Goal: Information Seeking & Learning: Learn about a topic

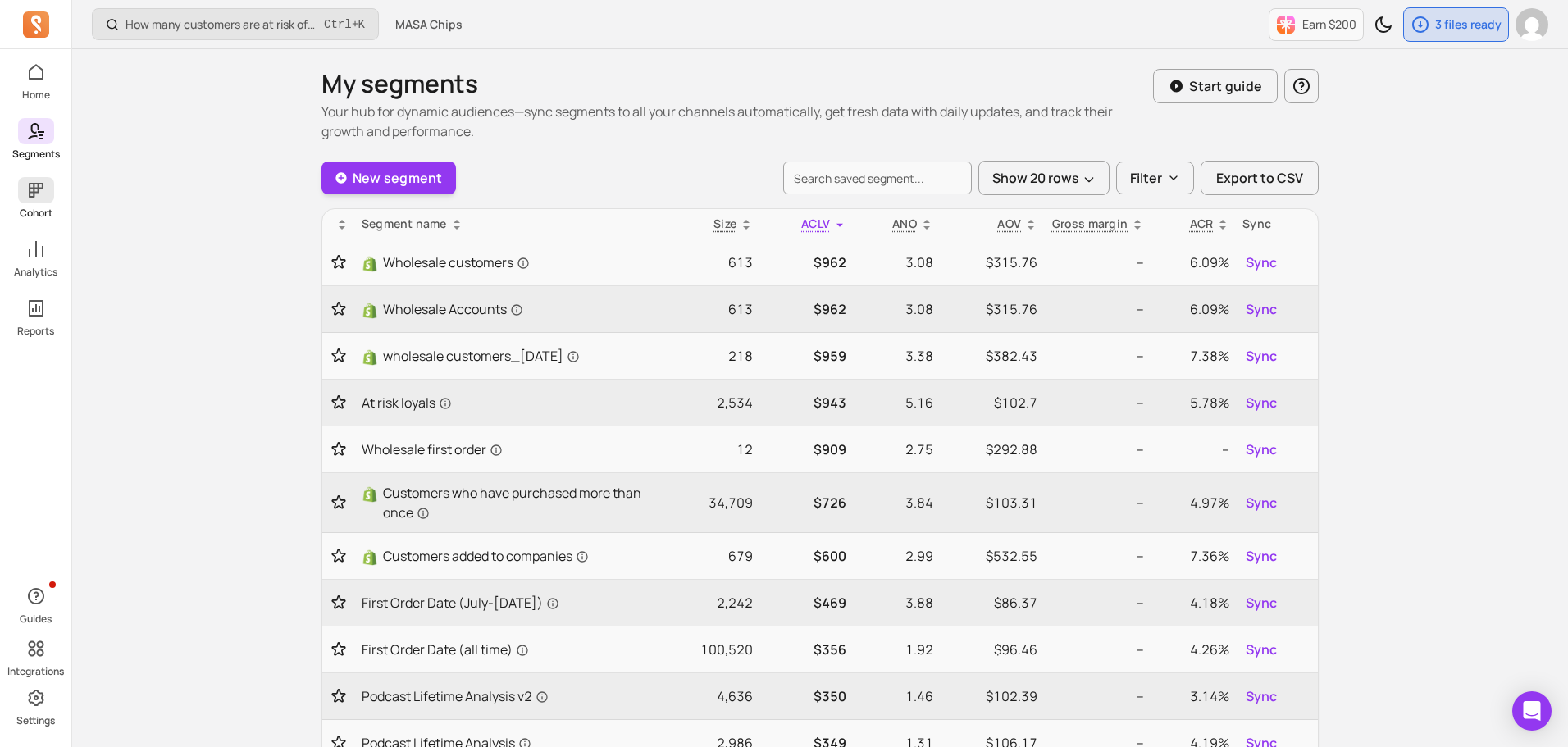
click at [32, 194] on icon at bounding box center [35, 189] width 14 height 14
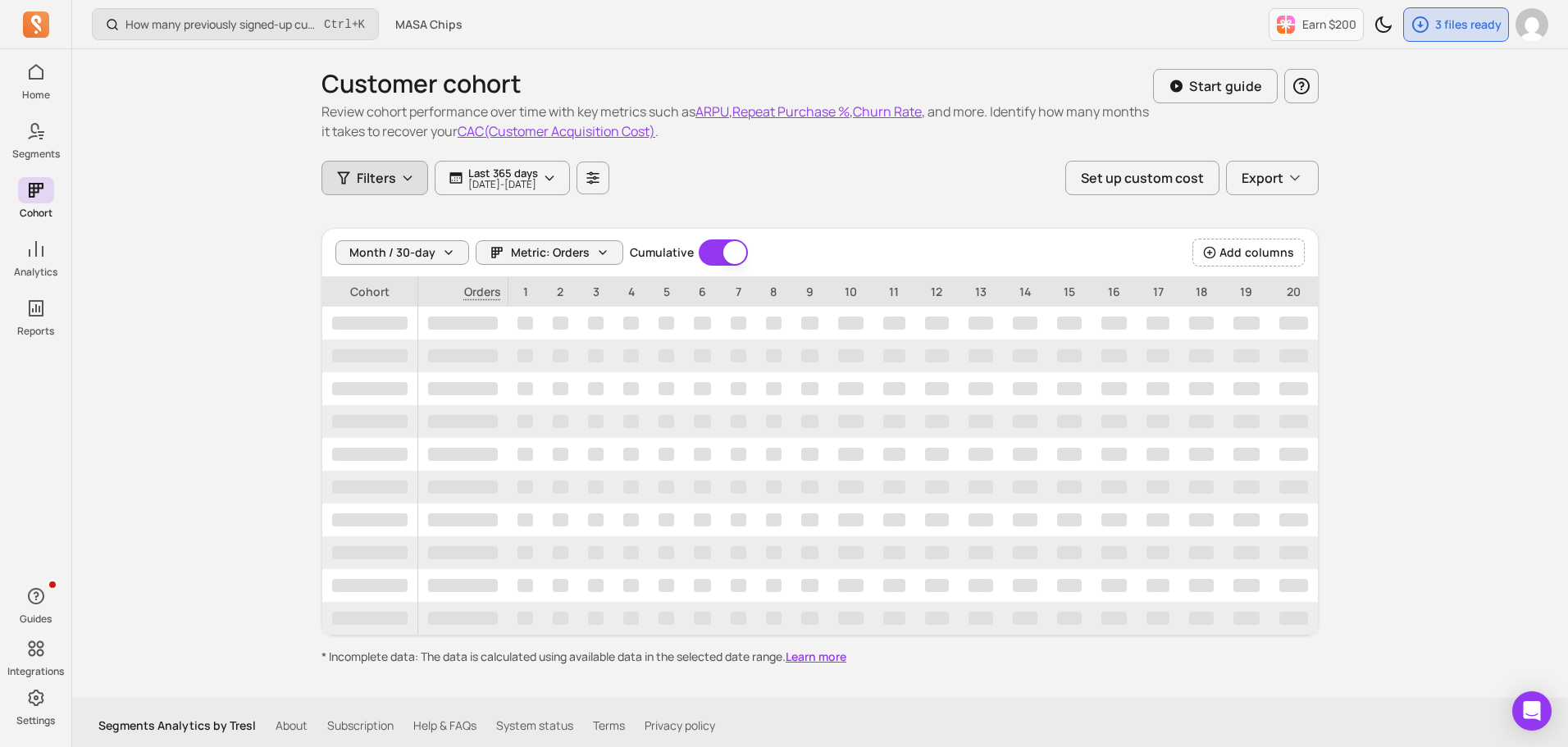
click at [397, 180] on button "Filters" at bounding box center [375, 178] width 107 height 34
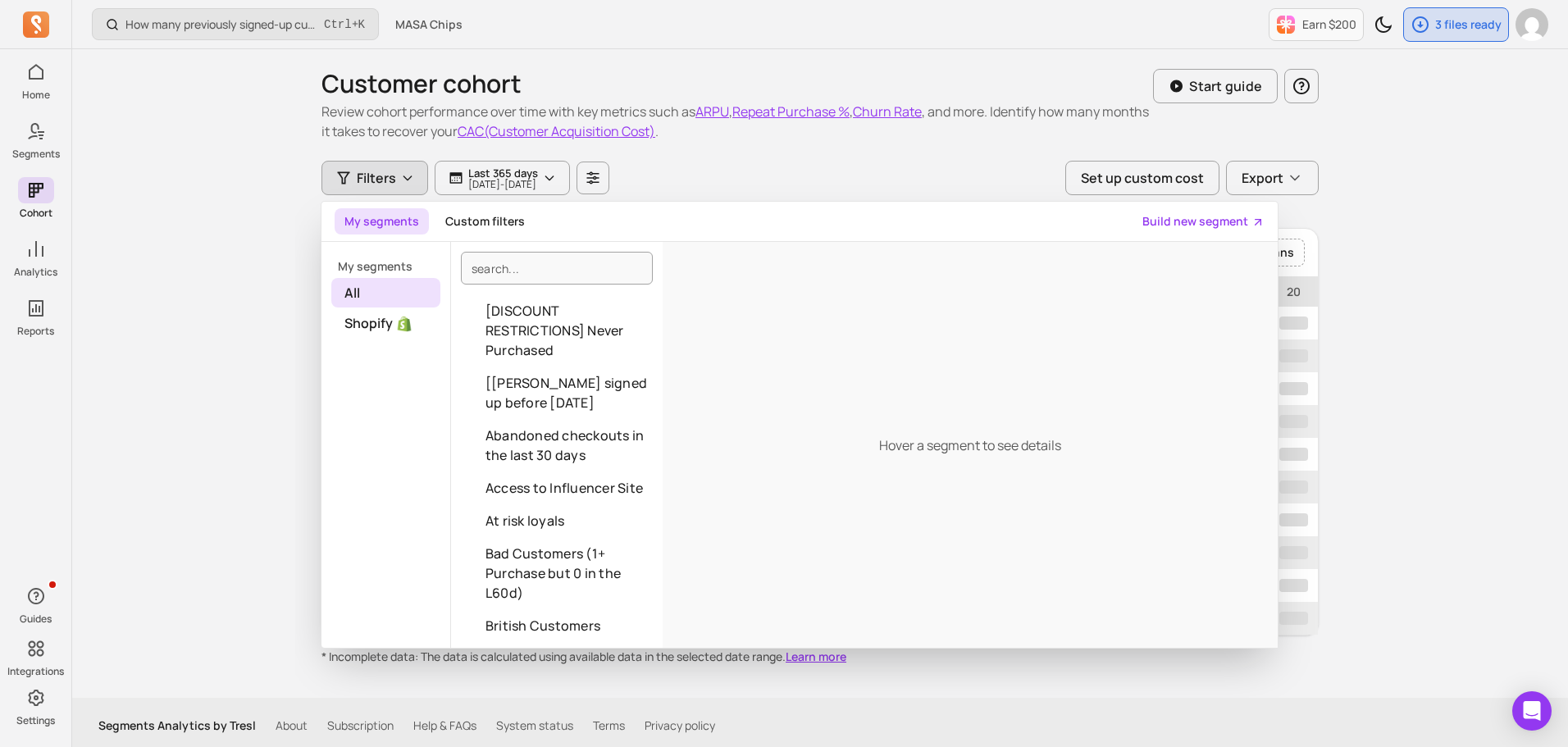
click at [311, 256] on div "Customer cohort Review cohort performance over time with key metrics such as AR…" at bounding box center [820, 373] width 1050 height 649
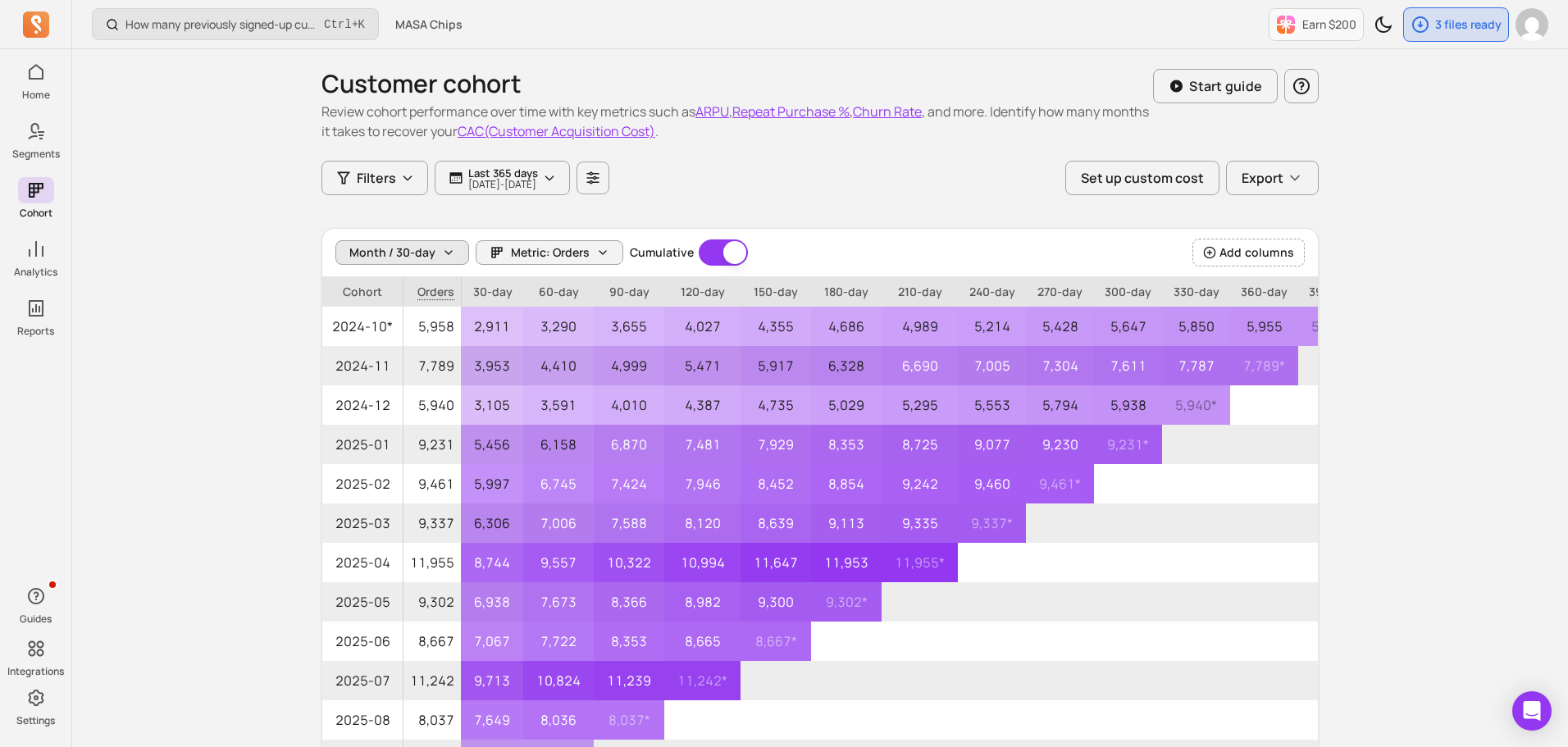
click at [364, 248] on span "Month / 30-day" at bounding box center [393, 252] width 86 height 16
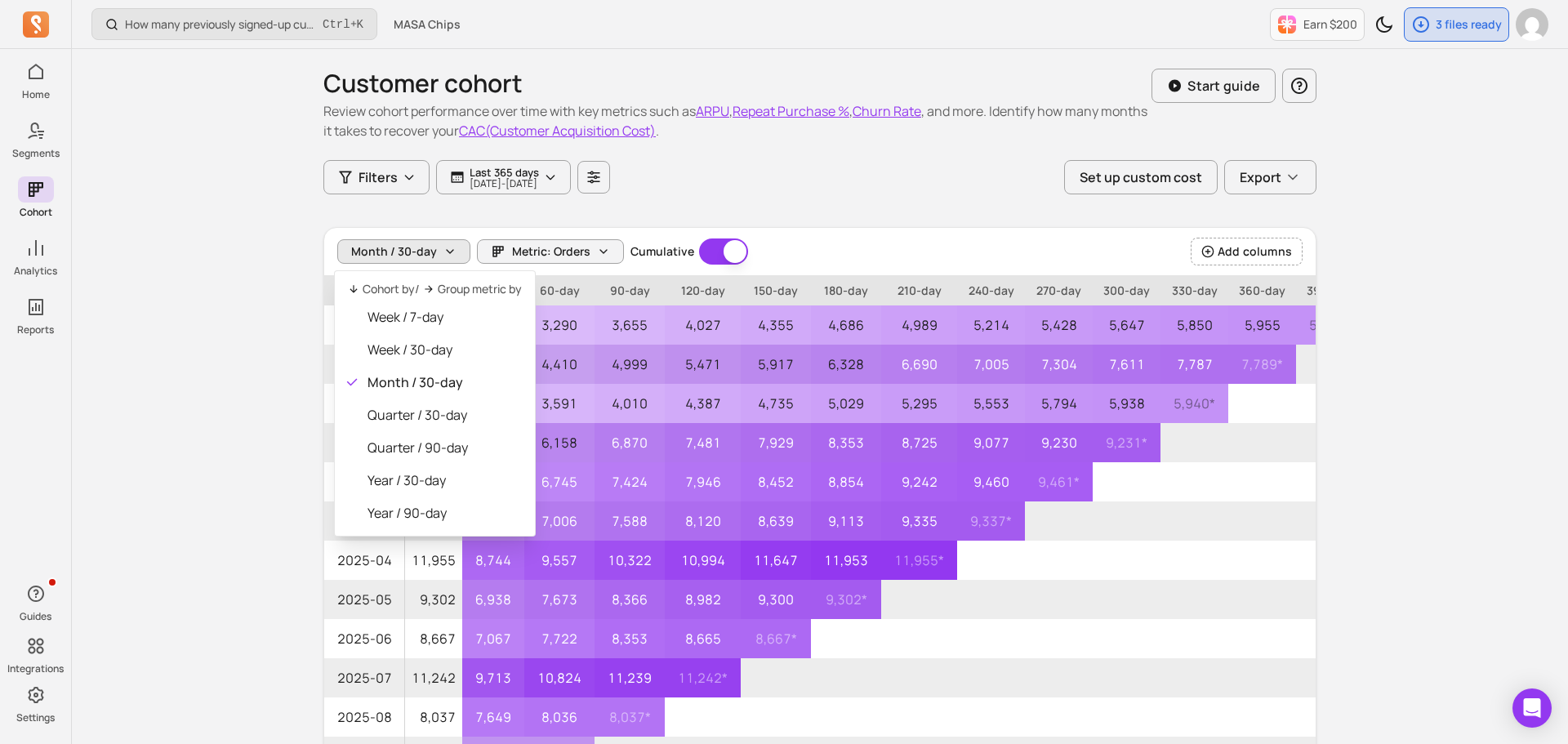
click at [515, 248] on div "Month / 30-day Metric: Orders Cumulative Cumulative" at bounding box center [542, 251] width 411 height 26
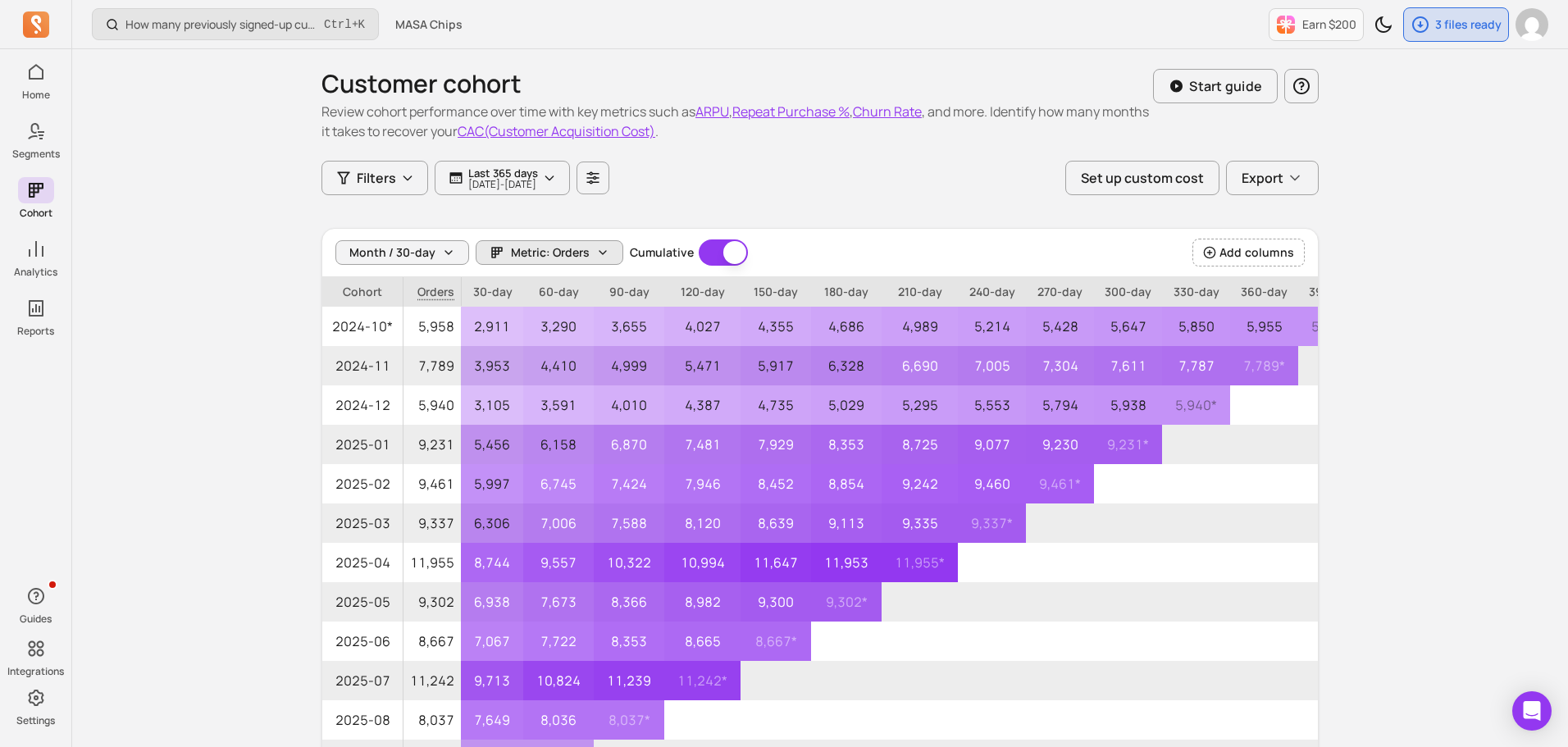
click at [535, 248] on span "Metric: Orders" at bounding box center [550, 252] width 78 height 16
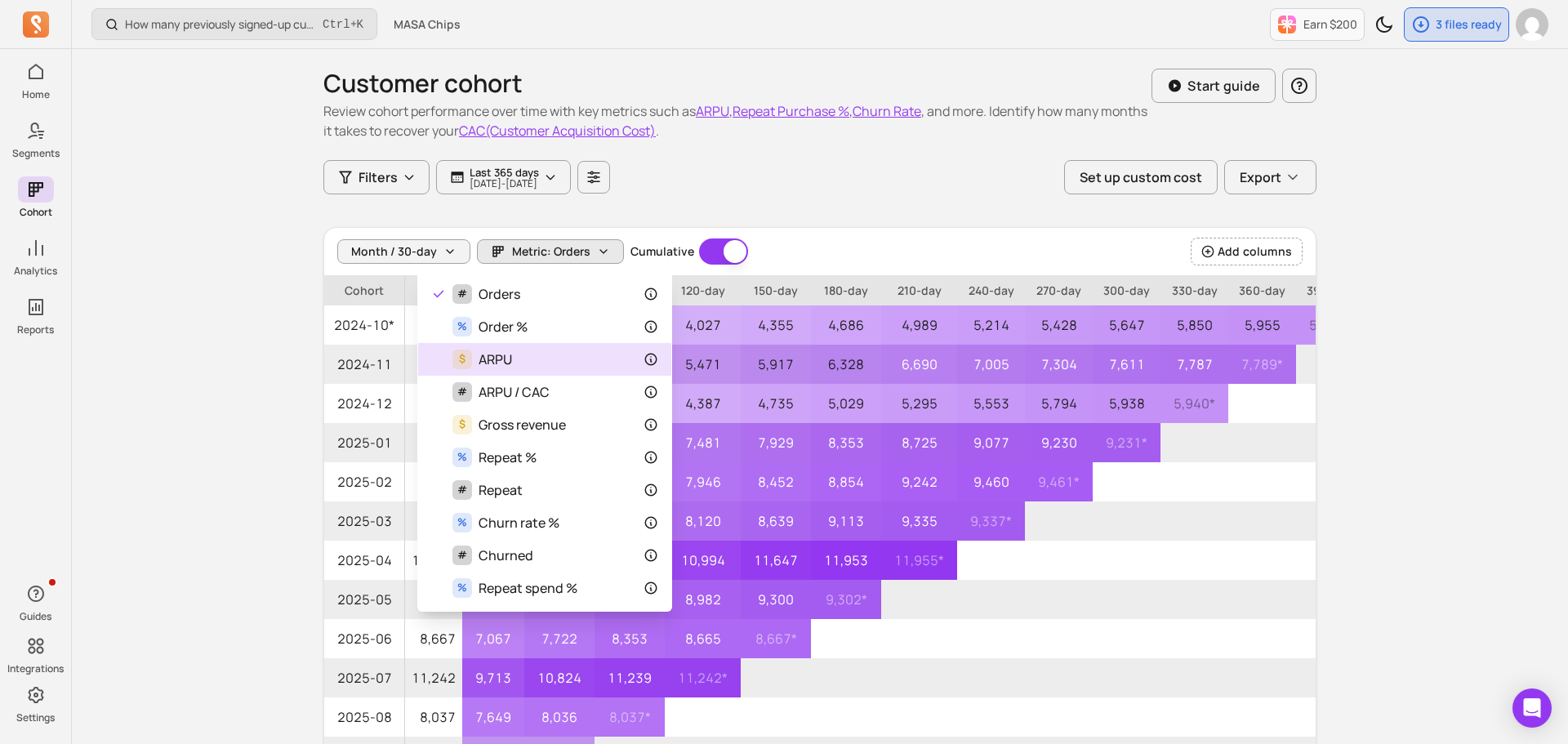
click at [509, 350] on span "ARPU" at bounding box center [495, 359] width 33 height 20
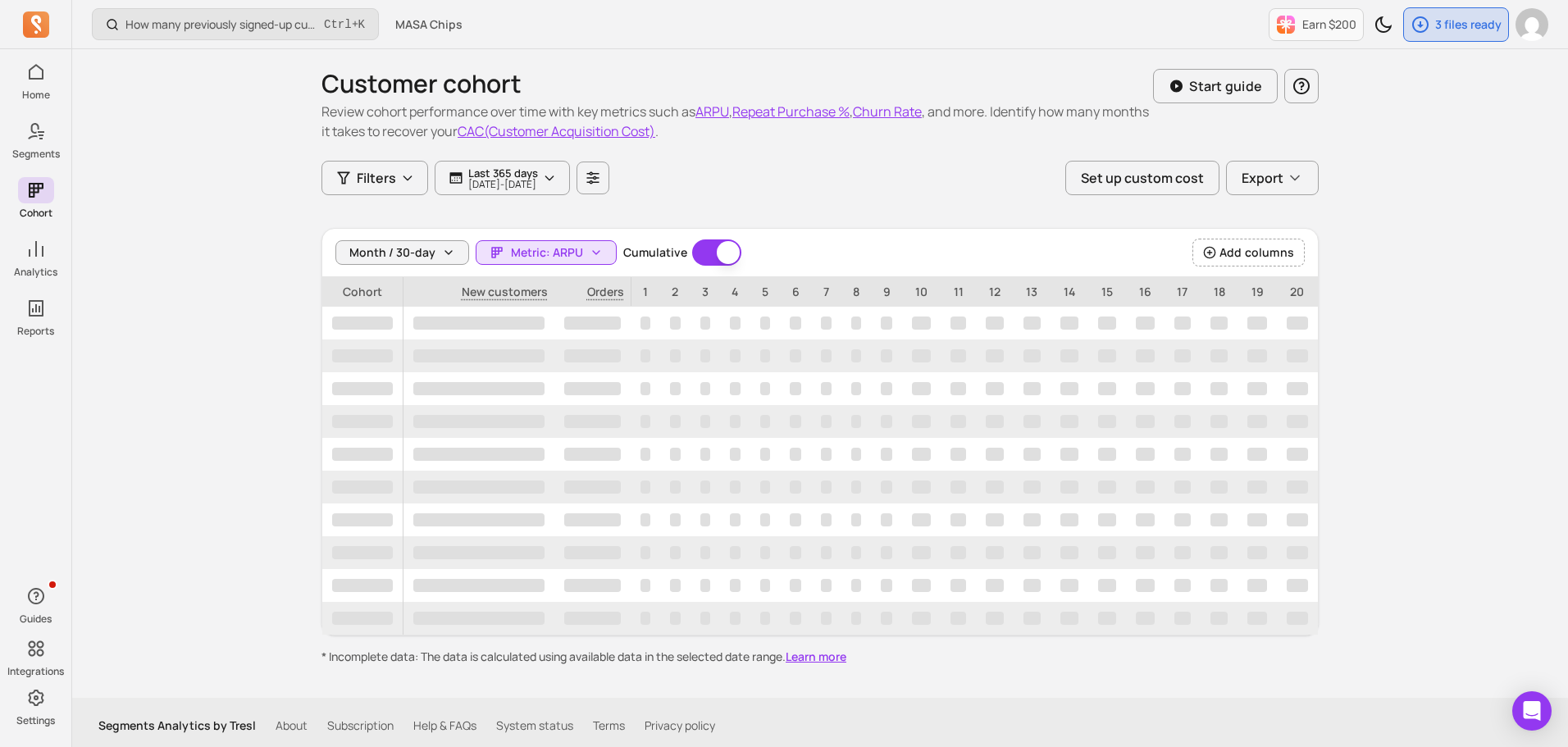
click at [724, 251] on button "Cumulative" at bounding box center [716, 252] width 49 height 26
click at [500, 181] on p "[DATE] - [DATE]" at bounding box center [503, 184] width 70 height 10
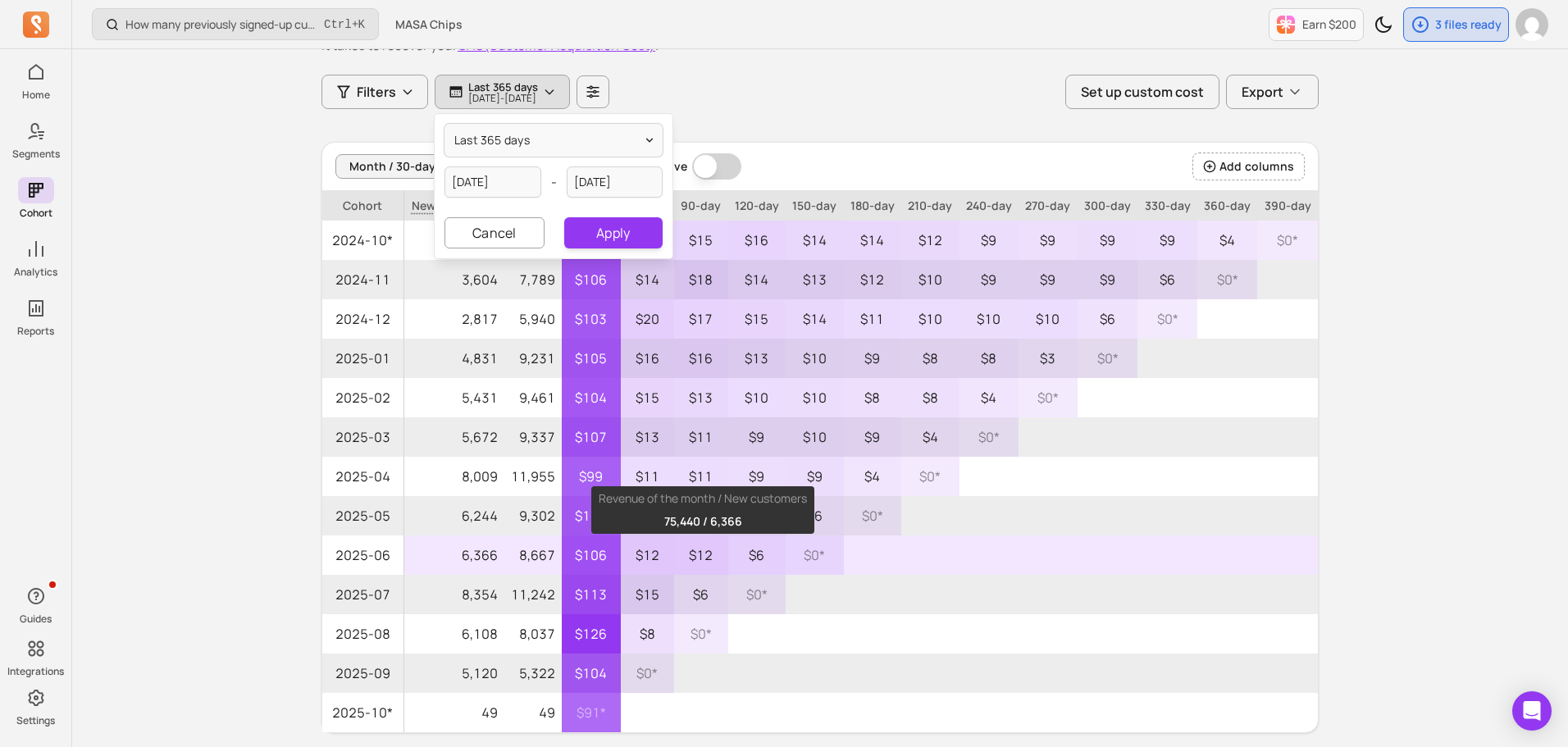
scroll to position [190, 0]
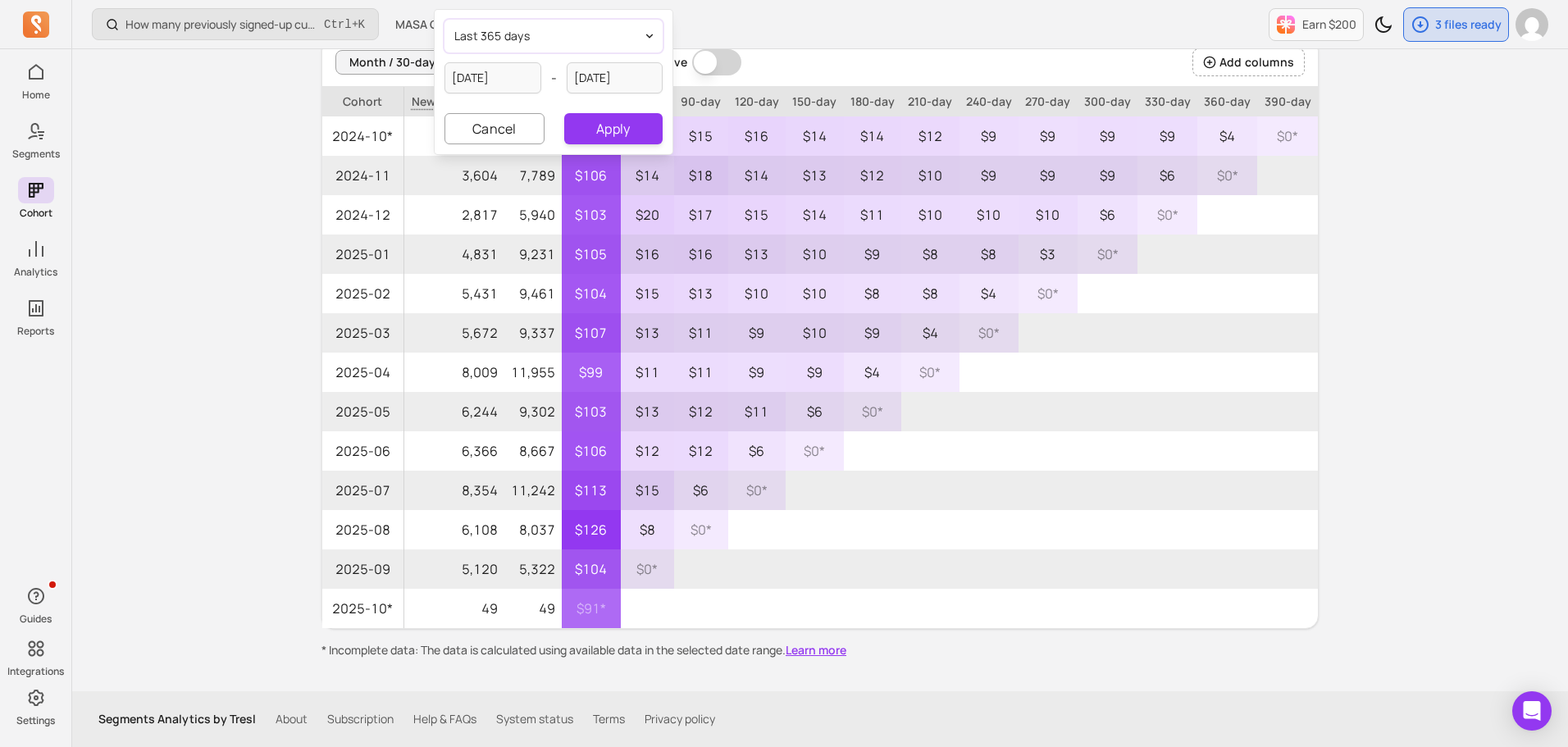
click at [570, 38] on button "last 365 days" at bounding box center [553, 36] width 218 height 32
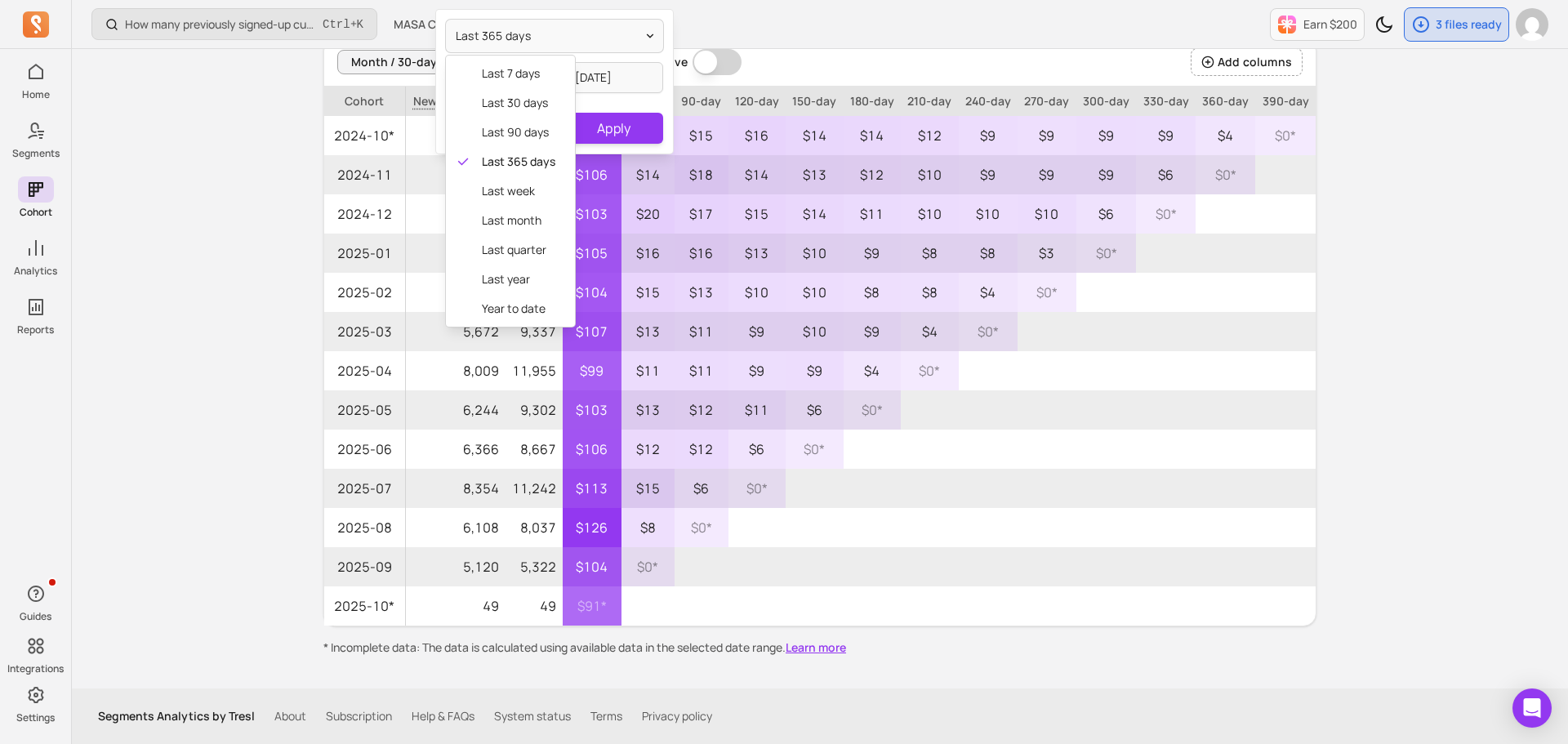
click at [600, 90] on div "last 365 days last 7 days last 30 days last 90 days last 365 days last week las…" at bounding box center [554, 81] width 237 height 144
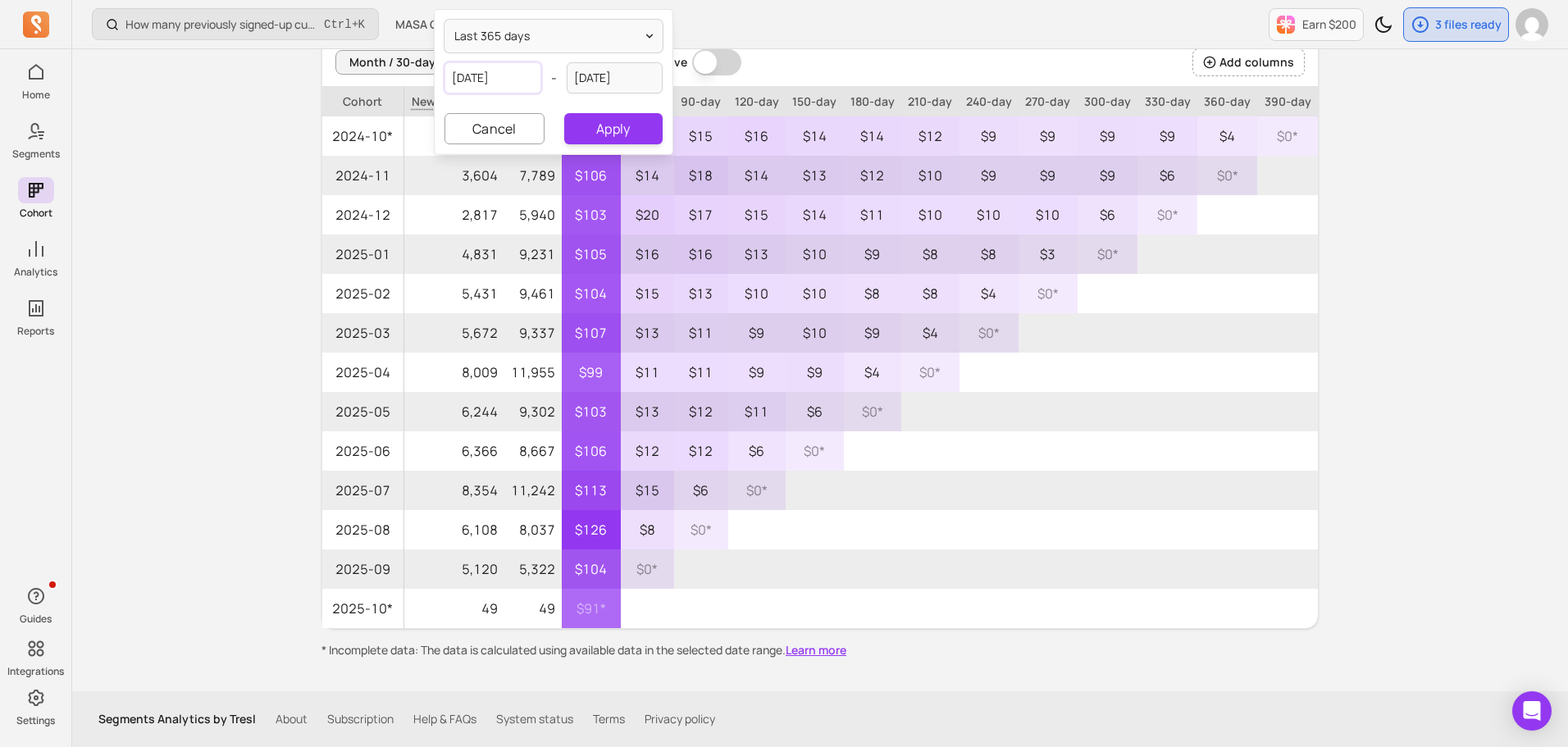
click at [523, 83] on input "[DATE]" at bounding box center [492, 77] width 97 height 32
select select "2024"
select select "October"
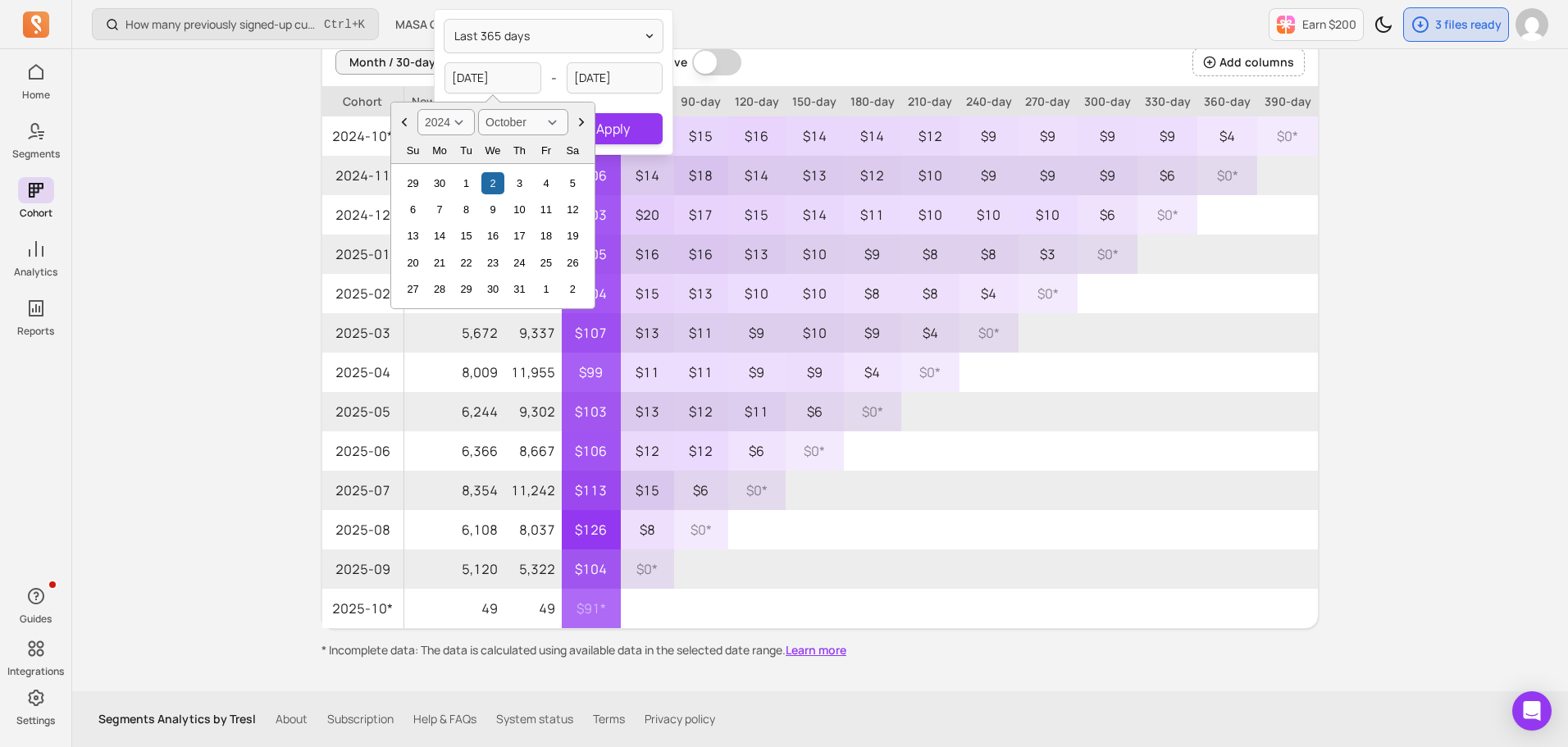
click at [466, 122] on select "2000 2001 2002 2003 2004 2005 2006 2007 2008 2009 2010 2011 2012 2013 2014 2015…" at bounding box center [446, 121] width 57 height 26
select select "2023"
click at [418, 109] on select "2000 2001 2002 2003 2004 2005 2006 2007 2008 2009 2010 2011 2012 2013 2014 2015…" at bounding box center [446, 121] width 57 height 26
click at [535, 124] on select "January February March April May June July August September October November De…" at bounding box center [523, 121] width 90 height 26
select select "July"
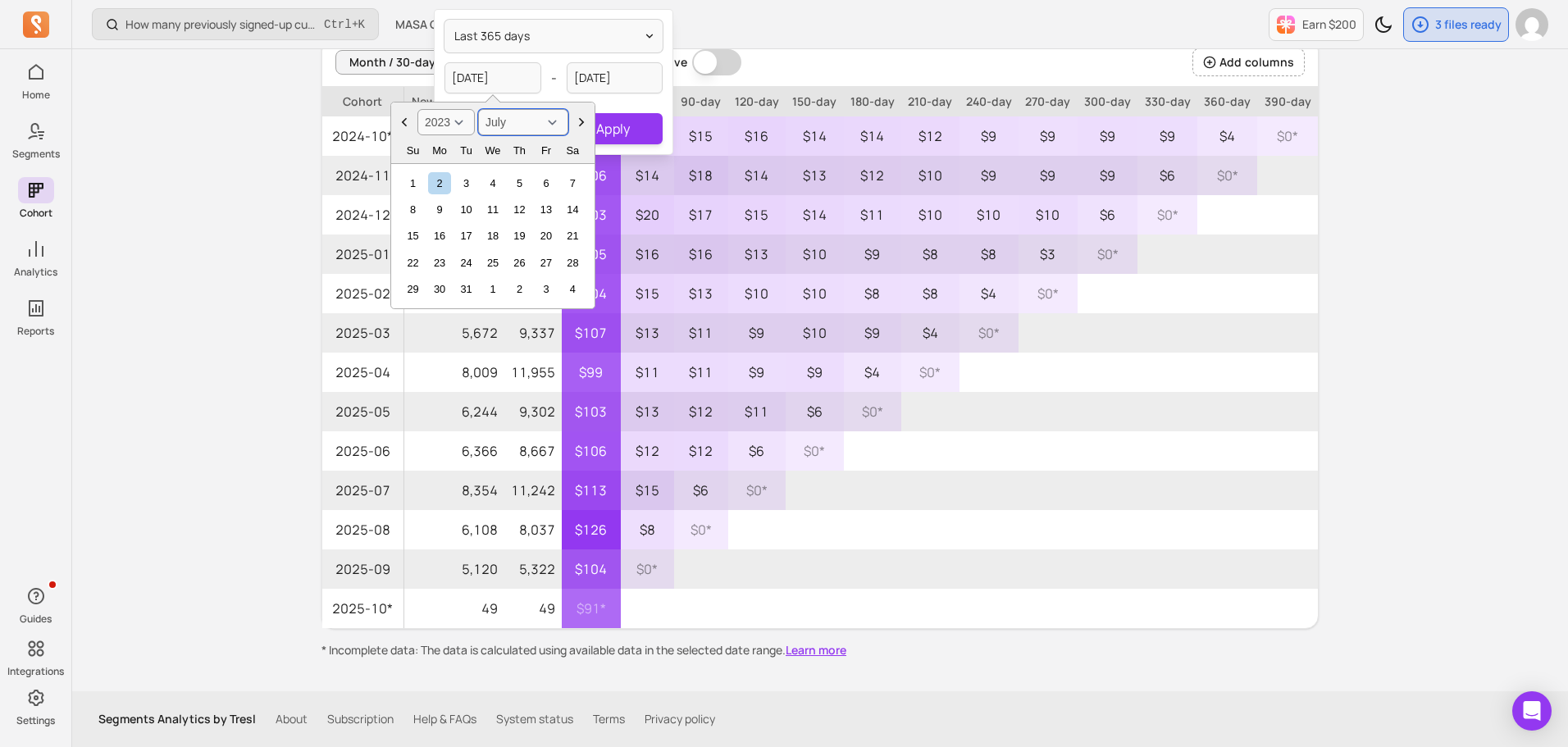
click at [478, 109] on select "January February March April May June July August September October November De…" at bounding box center [523, 121] width 90 height 26
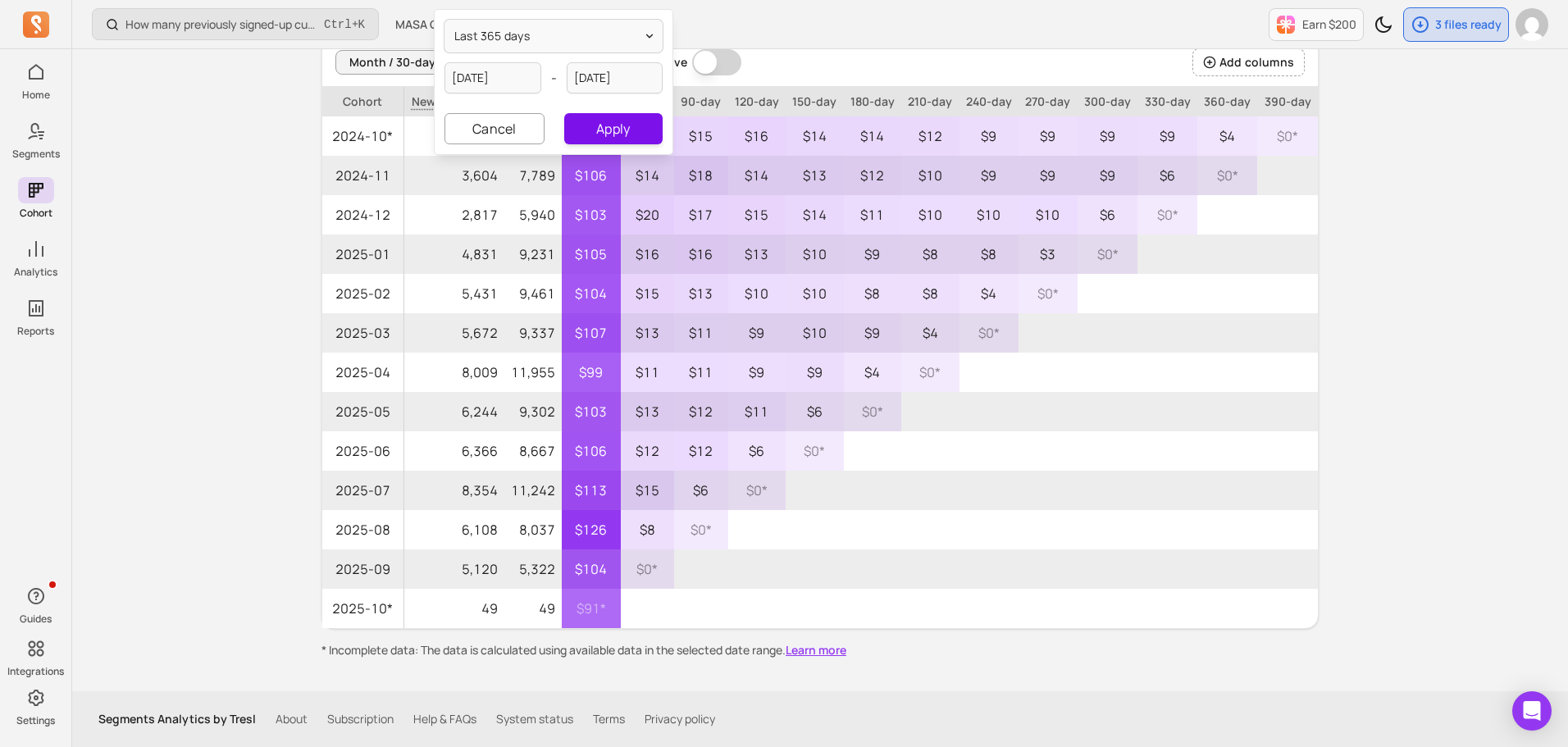
click at [624, 120] on button "Apply" at bounding box center [612, 128] width 98 height 32
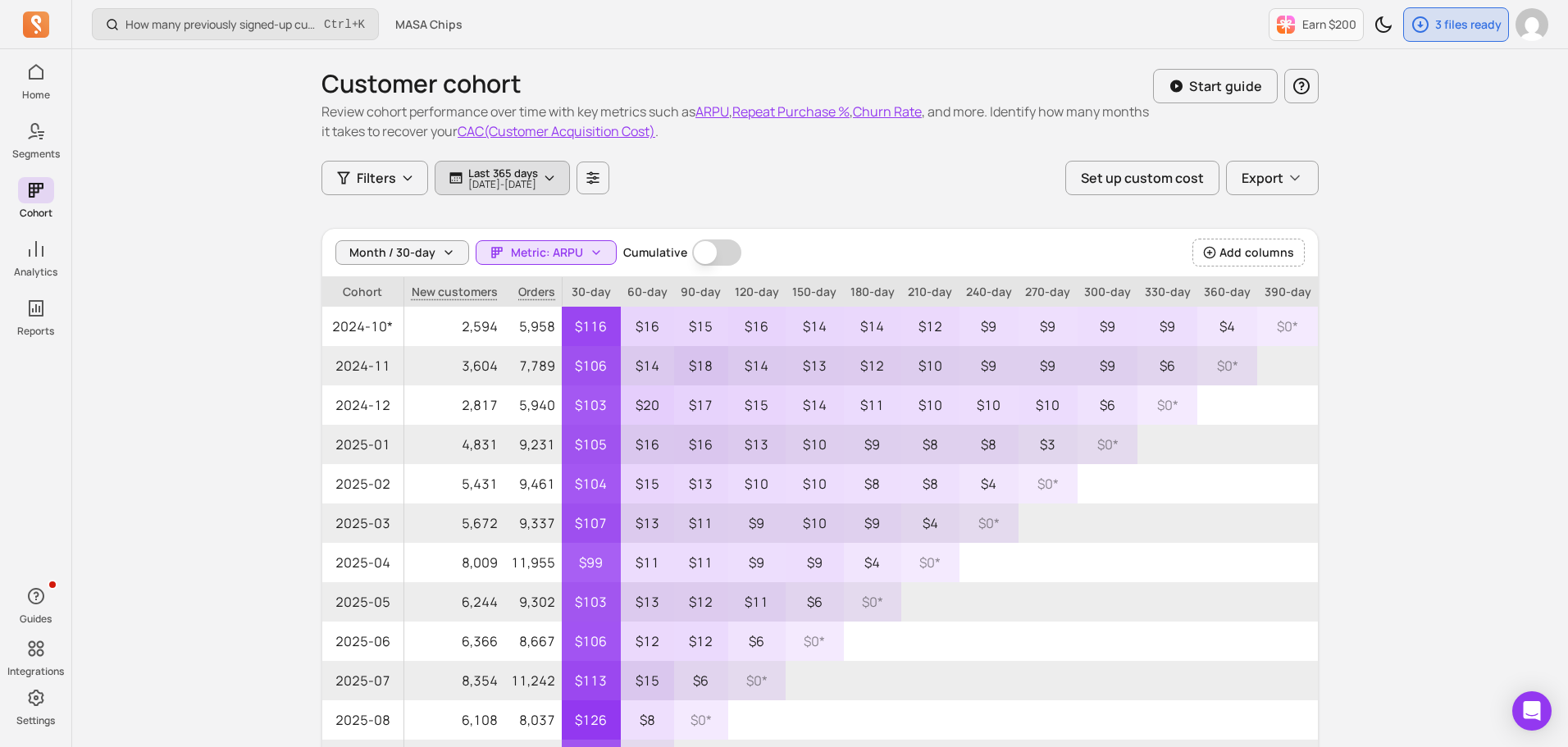
click at [538, 188] on p "[DATE] - [DATE]" at bounding box center [503, 184] width 70 height 10
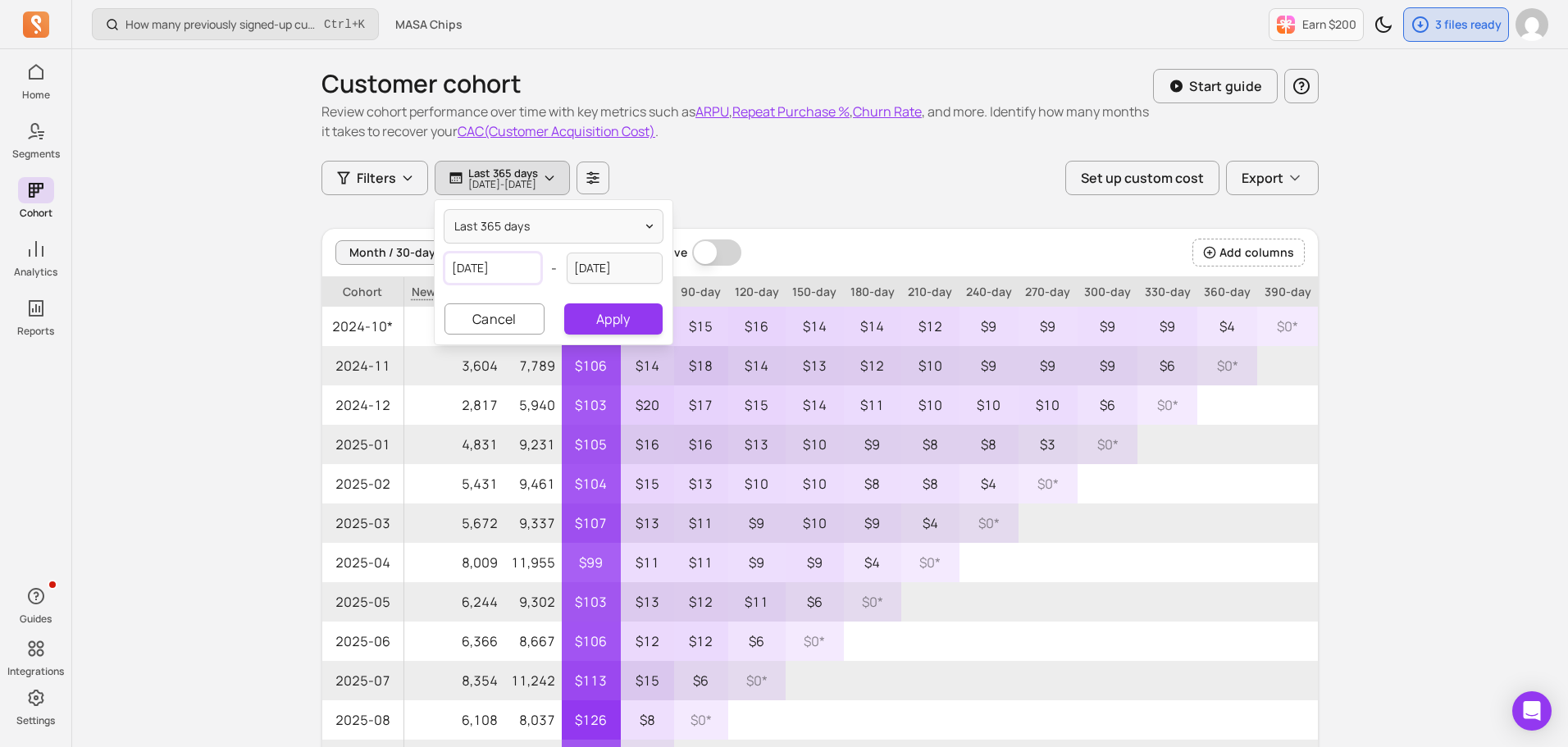
click at [518, 260] on input "[DATE]" at bounding box center [492, 267] width 97 height 32
select select "2024"
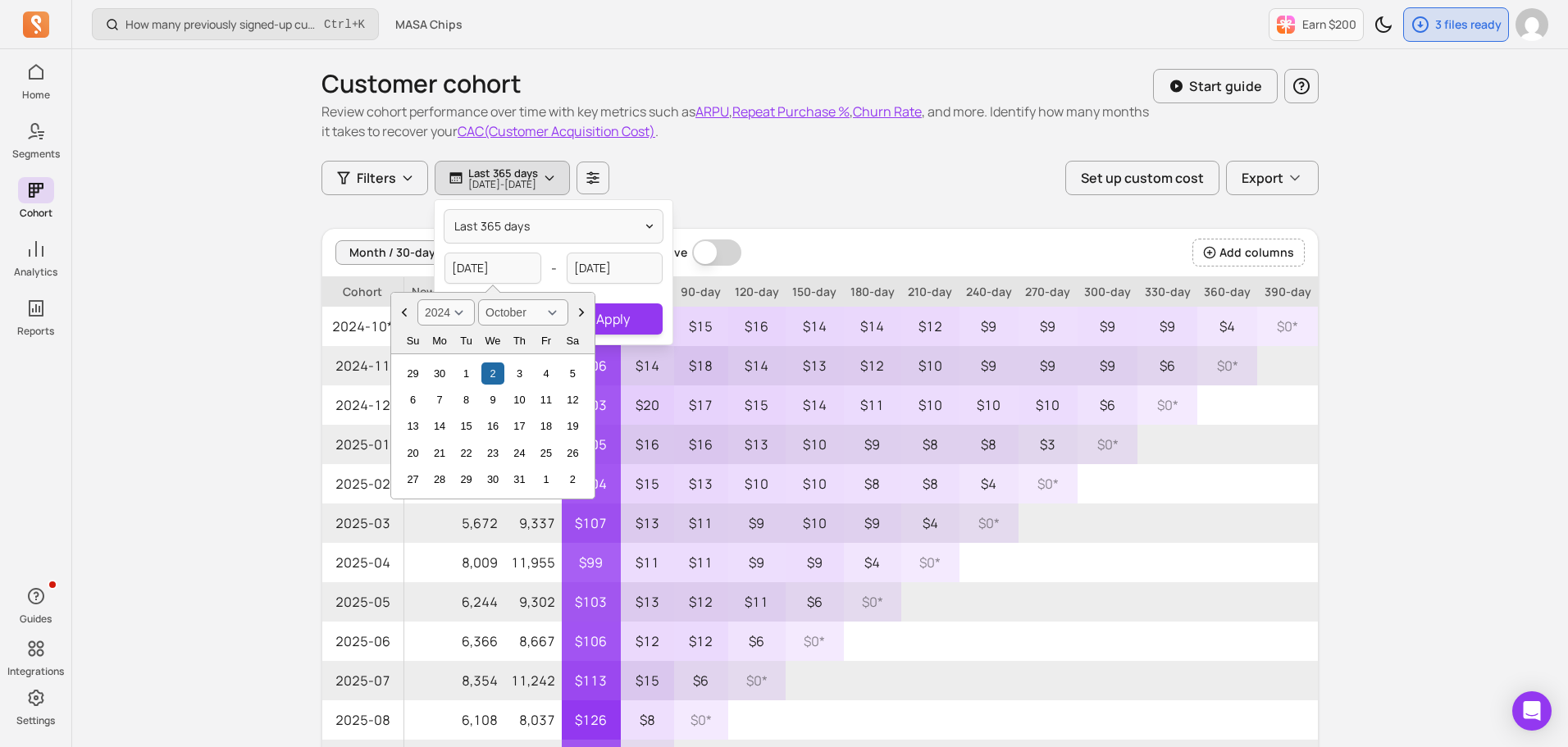
click at [493, 307] on select "January February March April May June July August September October November De…" at bounding box center [523, 311] width 90 height 26
select select "July"
click at [478, 299] on select "January February March April May June July August September October November De…" at bounding box center [523, 311] width 90 height 26
click at [470, 306] on select "2000 2001 2002 2003 2004 2005 2006 2007 2008 2009 2010 2011 2012 2013 2014 2015…" at bounding box center [446, 311] width 57 height 26
select select "2022"
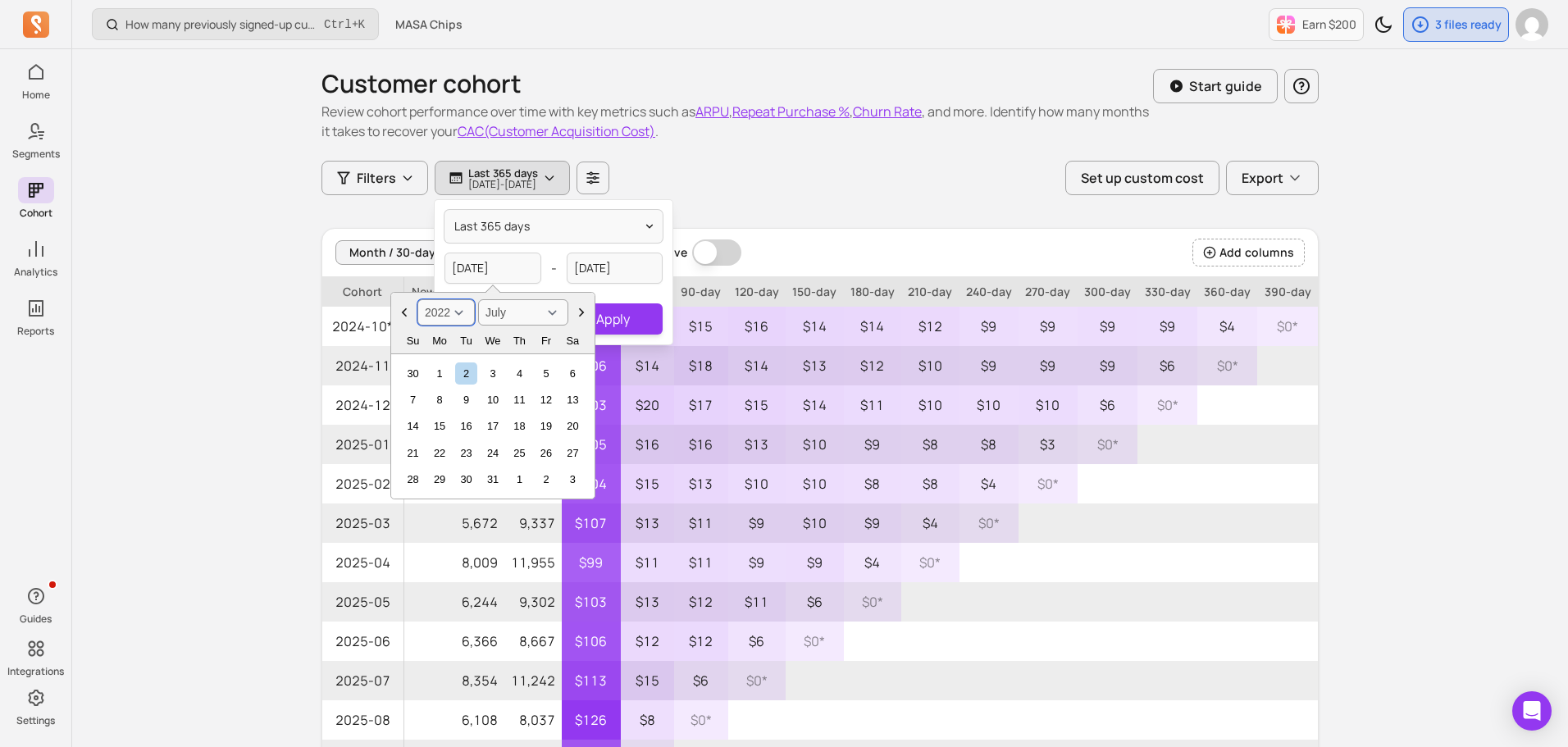
click at [418, 299] on select "2000 2001 2002 2003 2004 2005 2006 2007 2008 2009 2010 2011 2012 2013 2014 2015…" at bounding box center [446, 311] width 57 height 26
click at [547, 375] on div "1" at bounding box center [546, 373] width 22 height 22
type input "[DATE]"
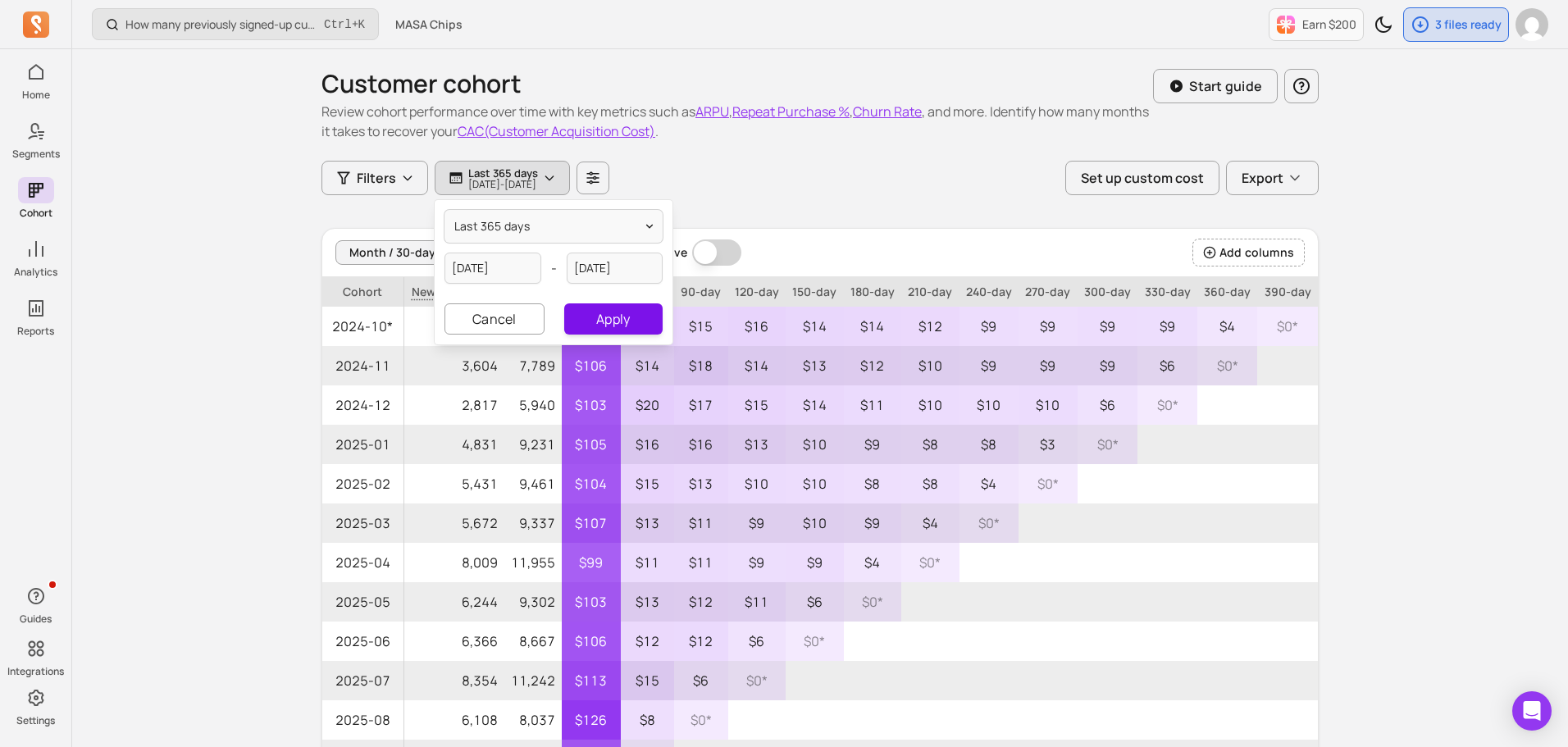
click at [597, 324] on button "Apply" at bounding box center [612, 319] width 98 height 32
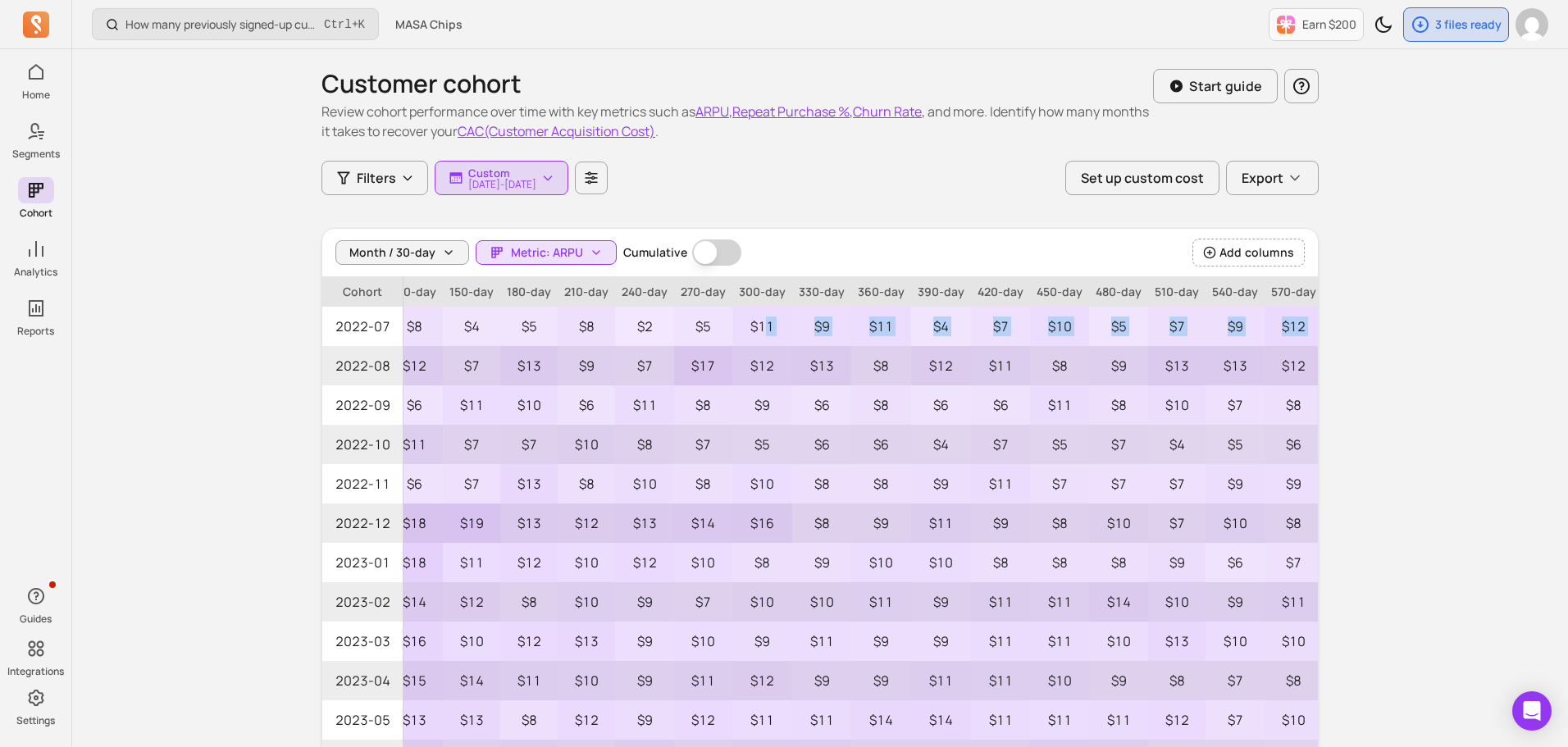
scroll to position [0, 1579]
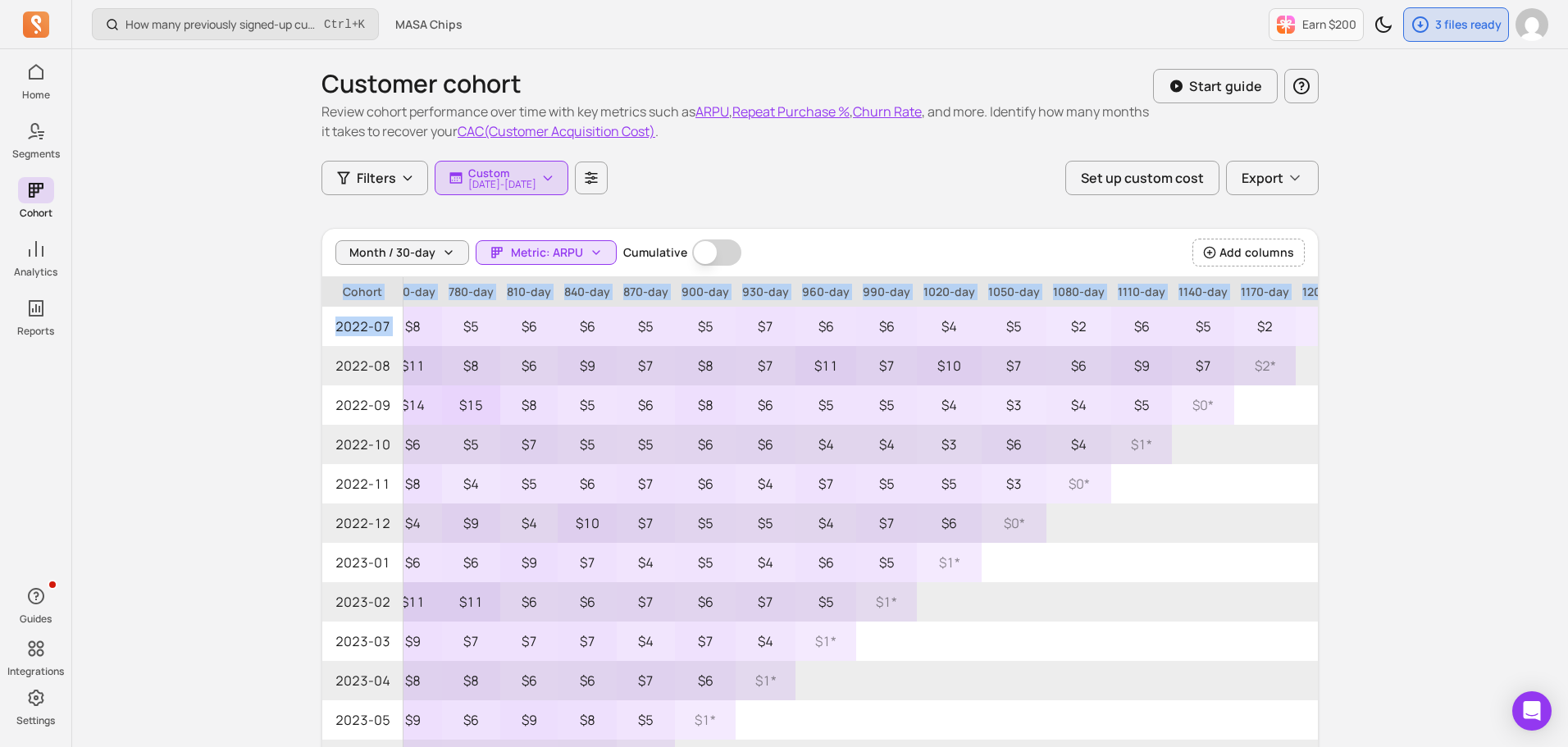
drag, startPoint x: 1097, startPoint y: 317, endPoint x: 1410, endPoint y: 323, distance: 313.1
click at [1410, 323] on div "How many previously signed-up customers placed their first order this period? C…" at bounding box center [821, 525] width 1496 height 1052
click at [1386, 339] on div "How many previously signed-up customers placed their first order this period? C…" at bounding box center [821, 525] width 1496 height 1052
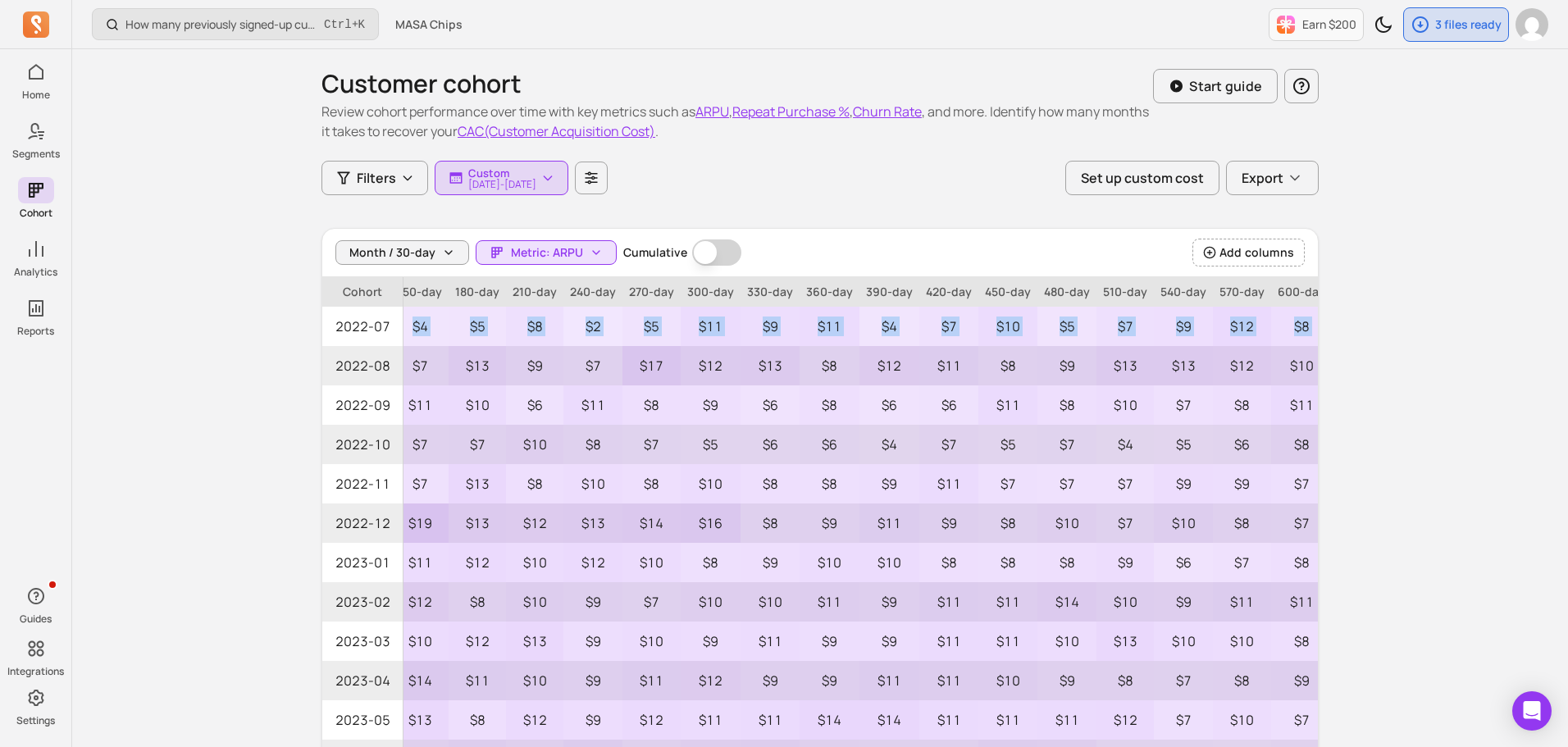
scroll to position [0, 0]
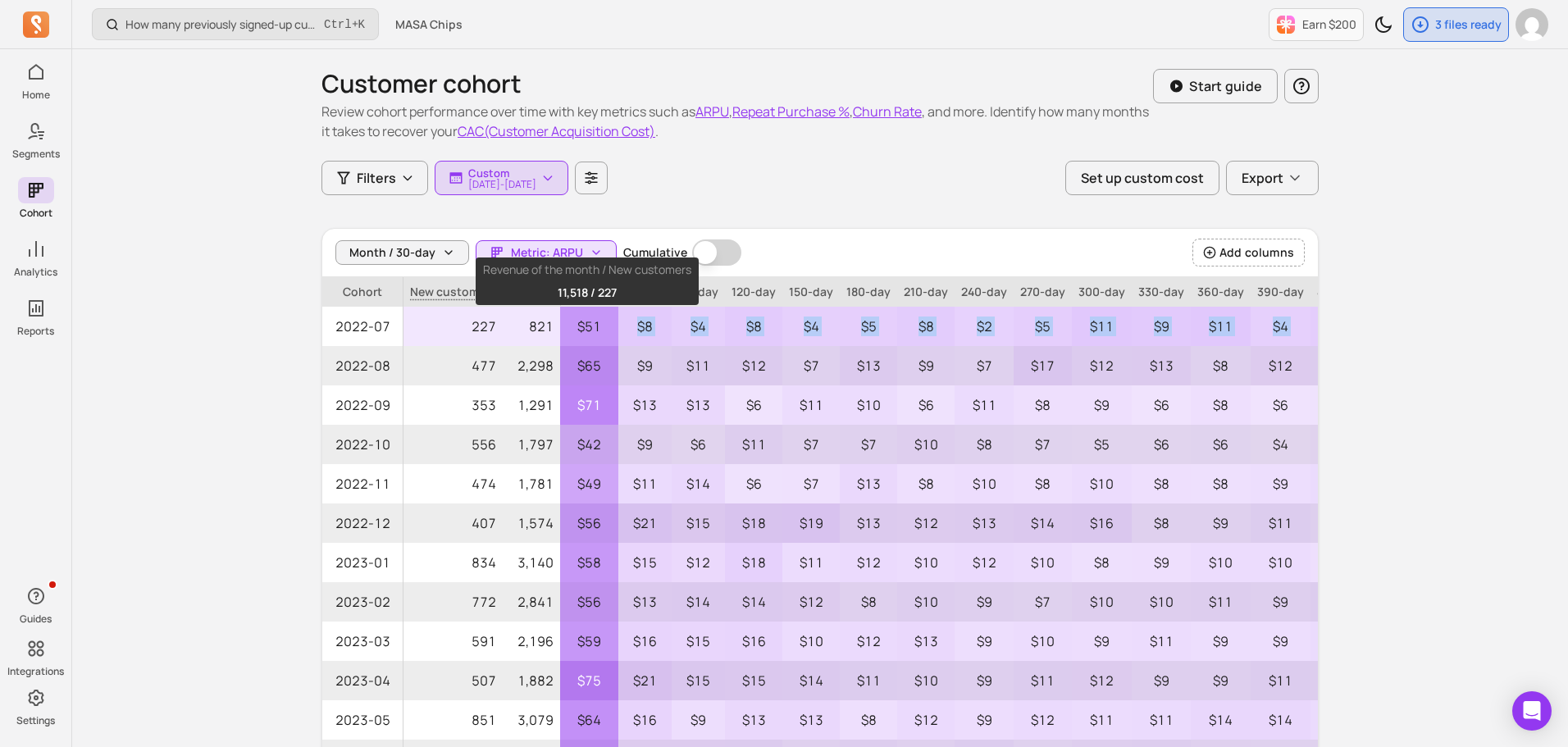
drag, startPoint x: 1179, startPoint y: 325, endPoint x: 597, endPoint y: 326, distance: 582.0
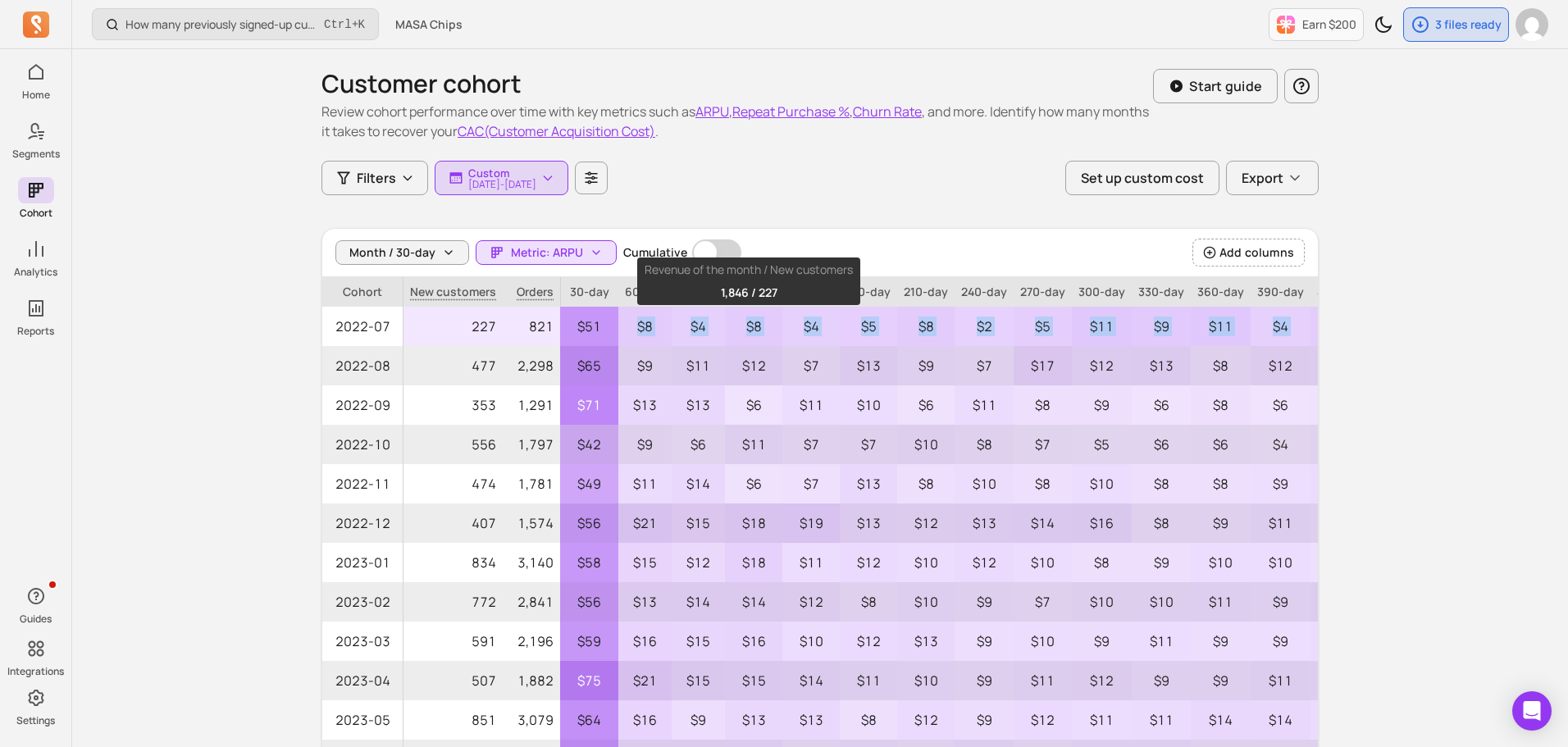
click at [736, 324] on p "$8" at bounding box center [754, 326] width 57 height 39
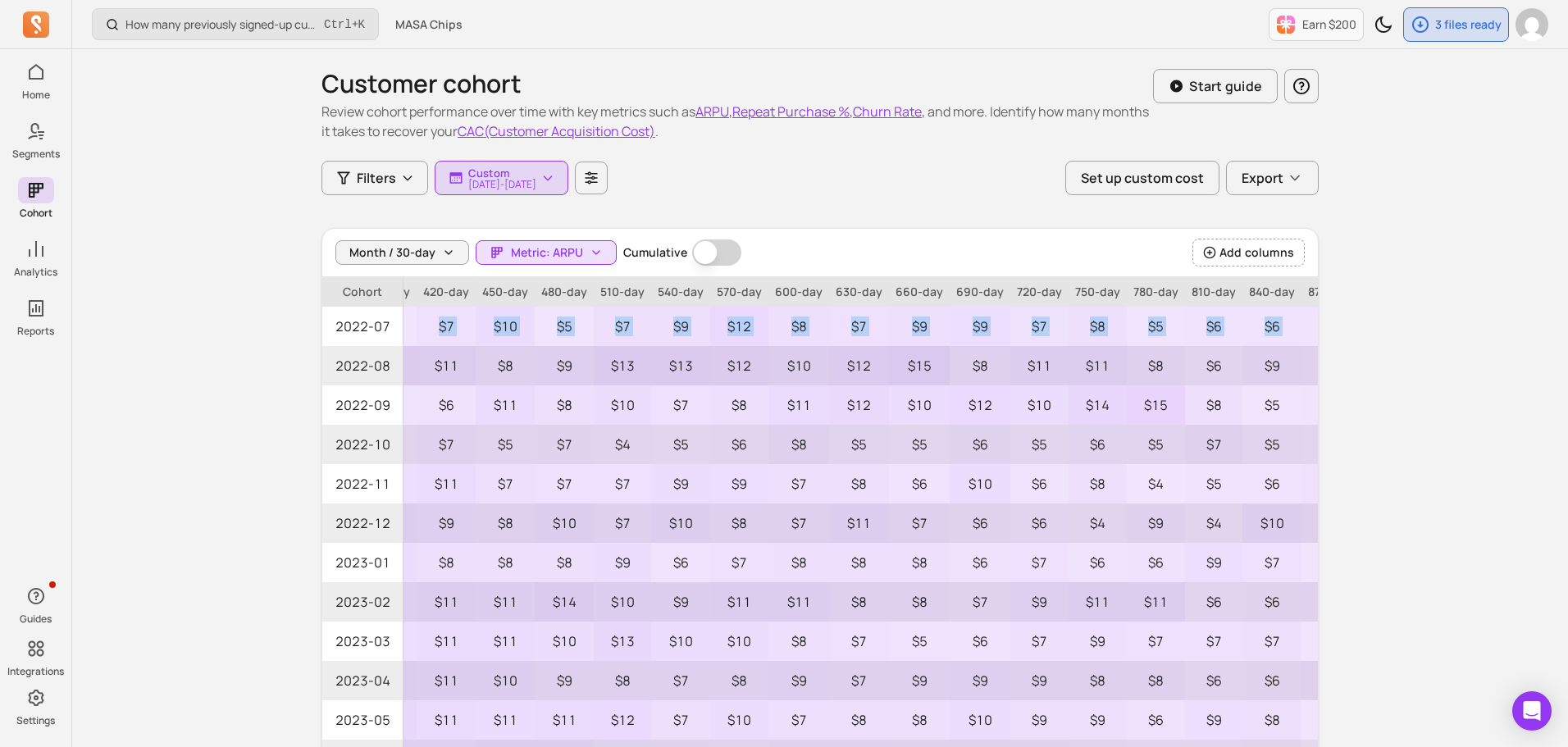
scroll to position [0, 1579]
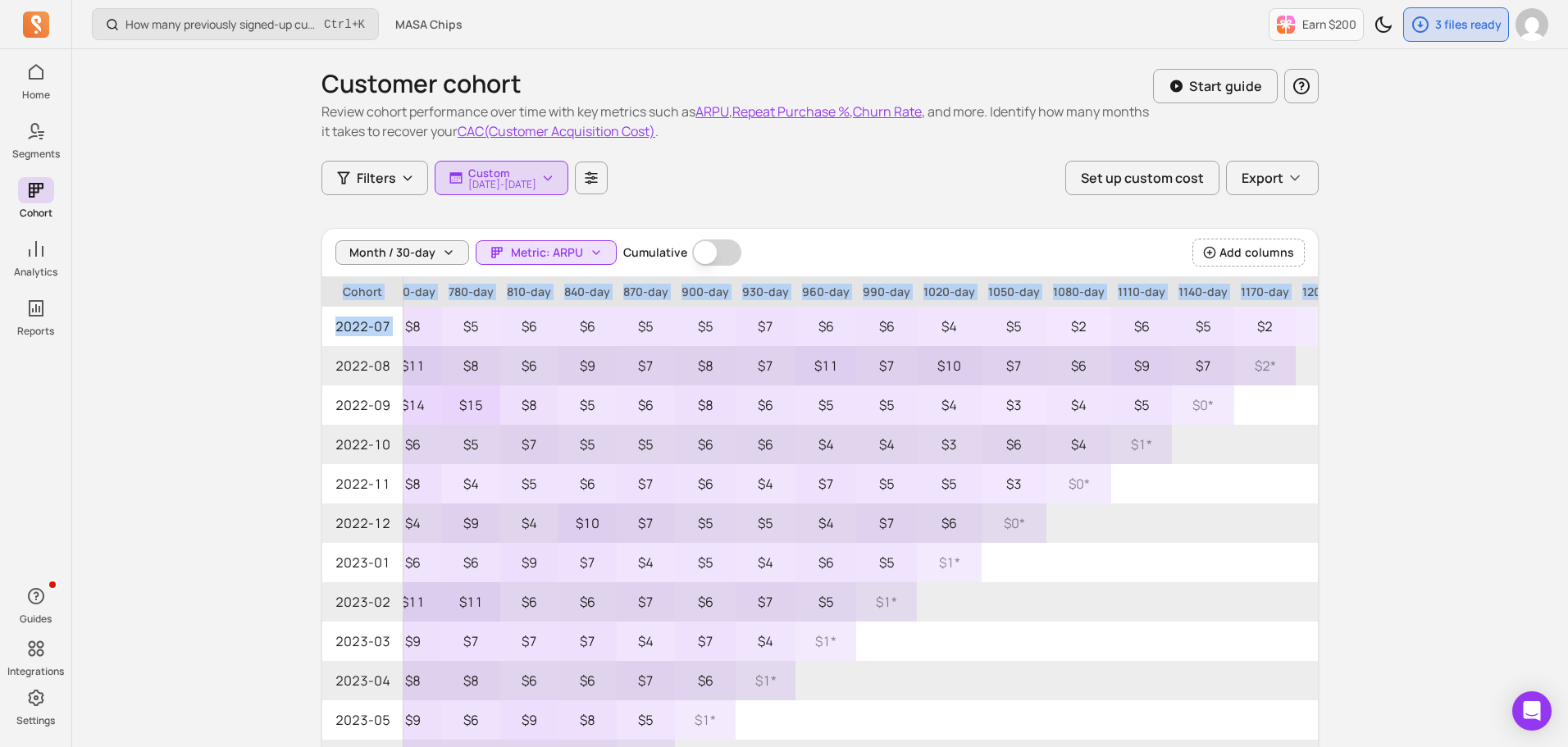
drag, startPoint x: 738, startPoint y: 326, endPoint x: 1407, endPoint y: 337, distance: 669.1
click at [1407, 337] on div "How many previously signed-up customers placed their first order this period? C…" at bounding box center [821, 525] width 1496 height 1052
click at [1382, 339] on div "How many previously signed-up customers placed their first order this period? C…" at bounding box center [821, 525] width 1496 height 1052
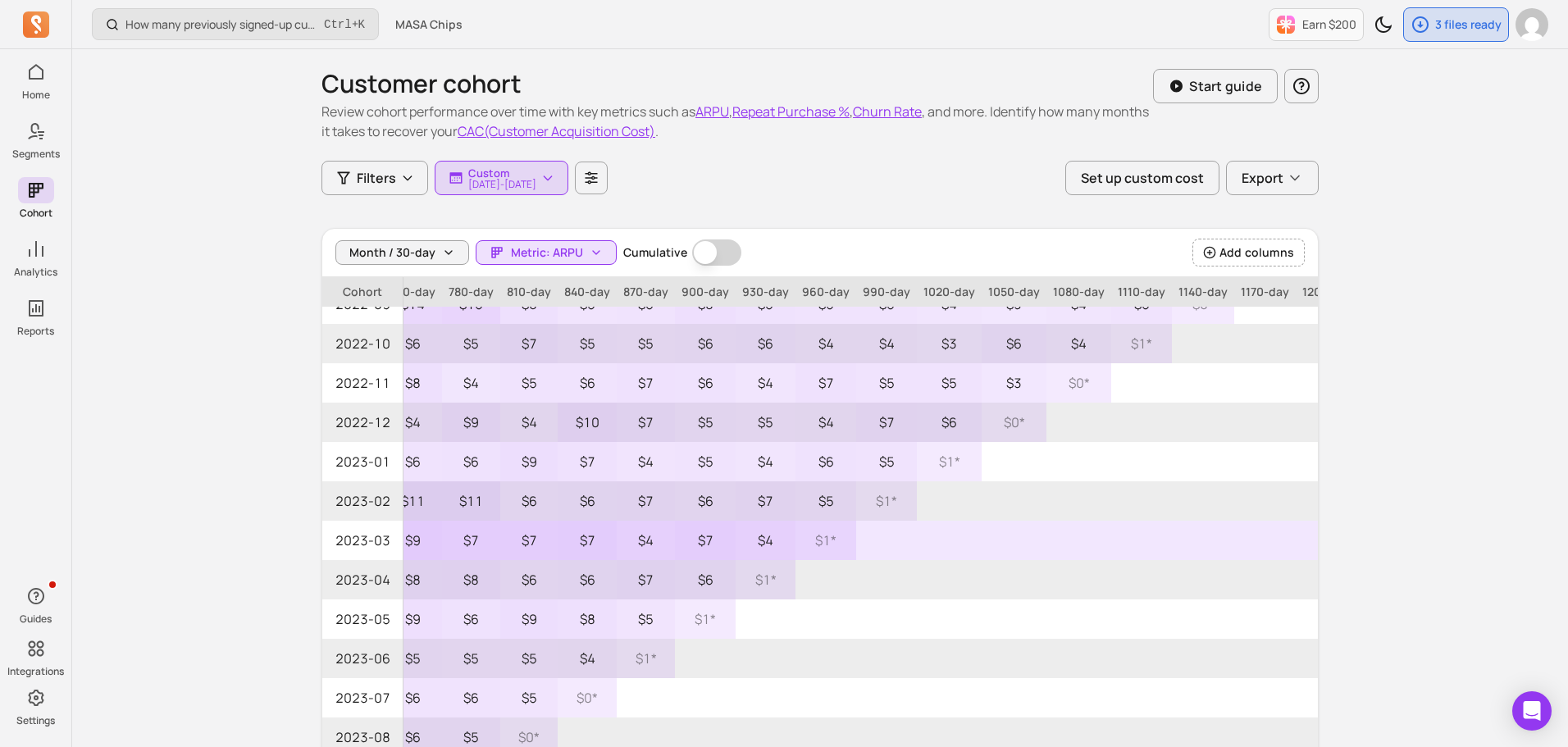
scroll to position [164, 1579]
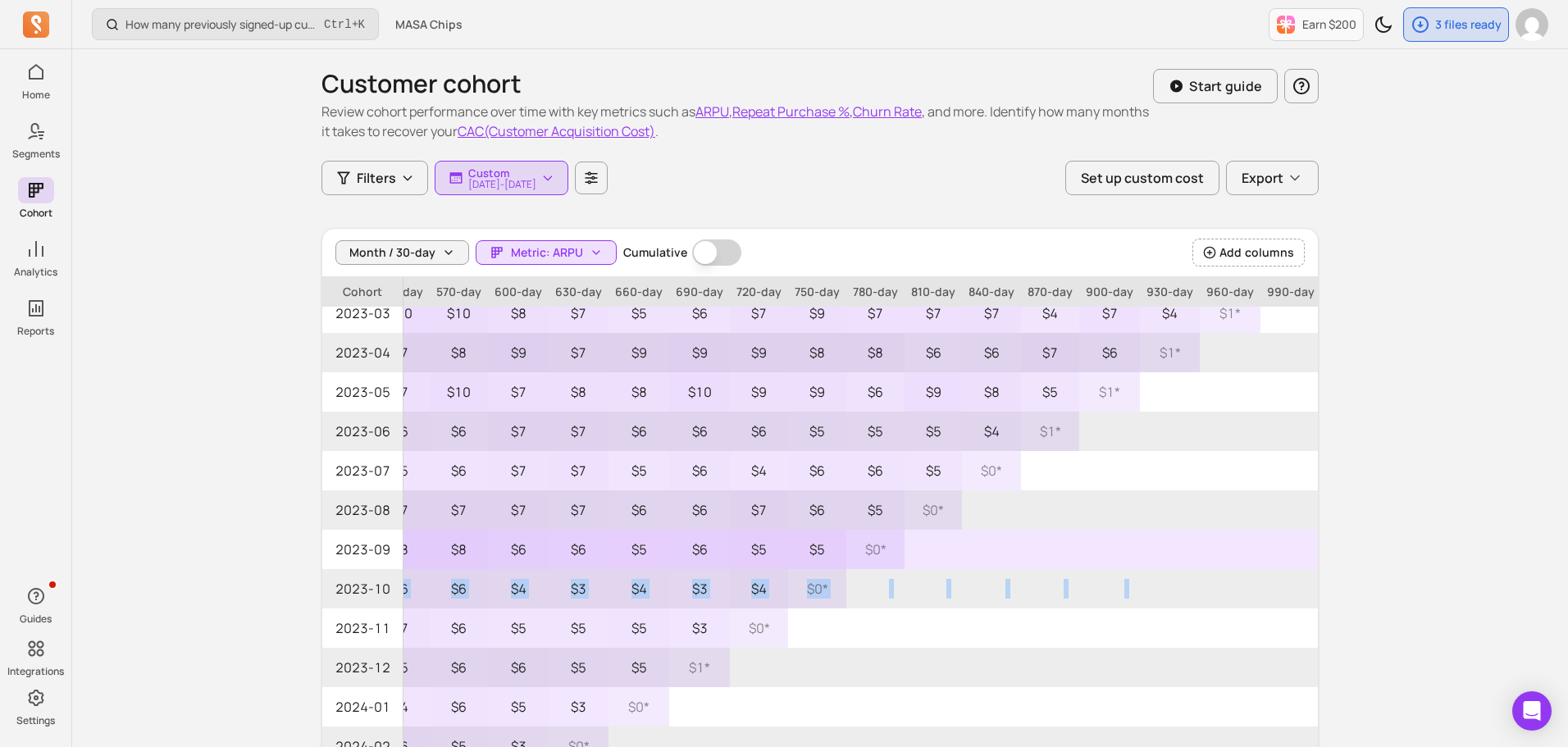
drag, startPoint x: 707, startPoint y: 580, endPoint x: 627, endPoint y: 558, distance: 83.0
click at [317, 580] on div "Customer cohort Review cohort performance over time with key metrics such as AR…" at bounding box center [820, 522] width 1050 height 947
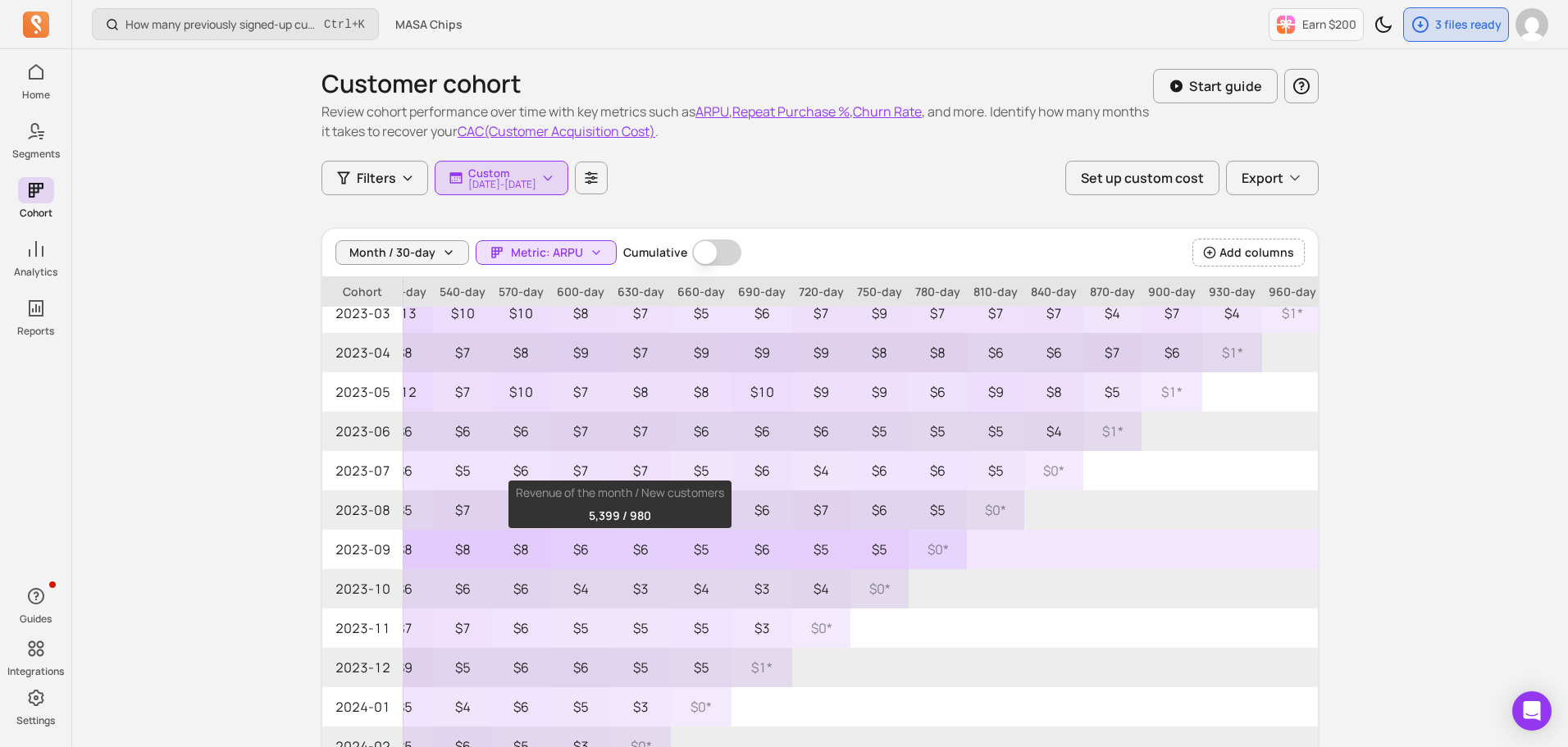
click at [732, 559] on p "$6" at bounding box center [763, 548] width 61 height 39
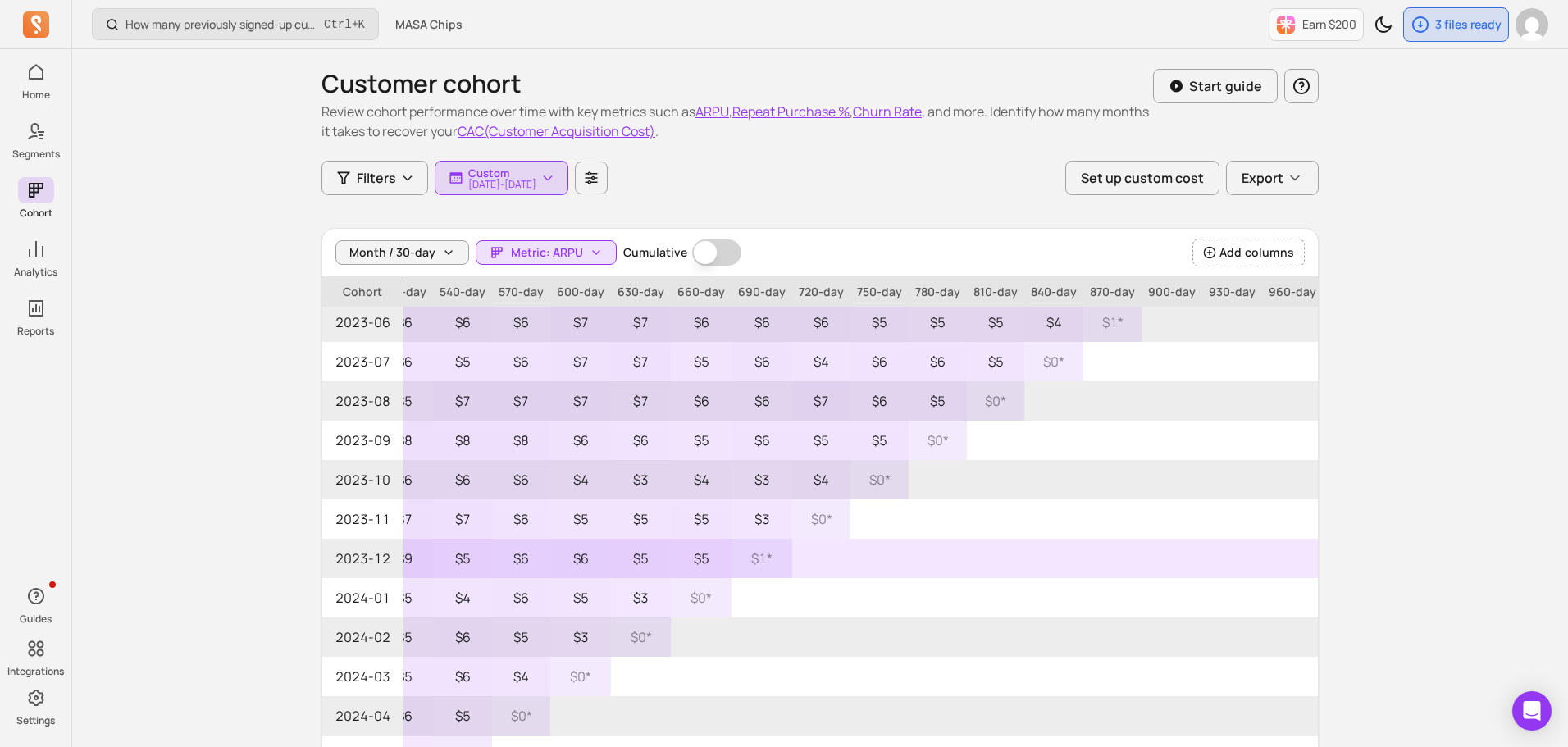
scroll to position [574, 1112]
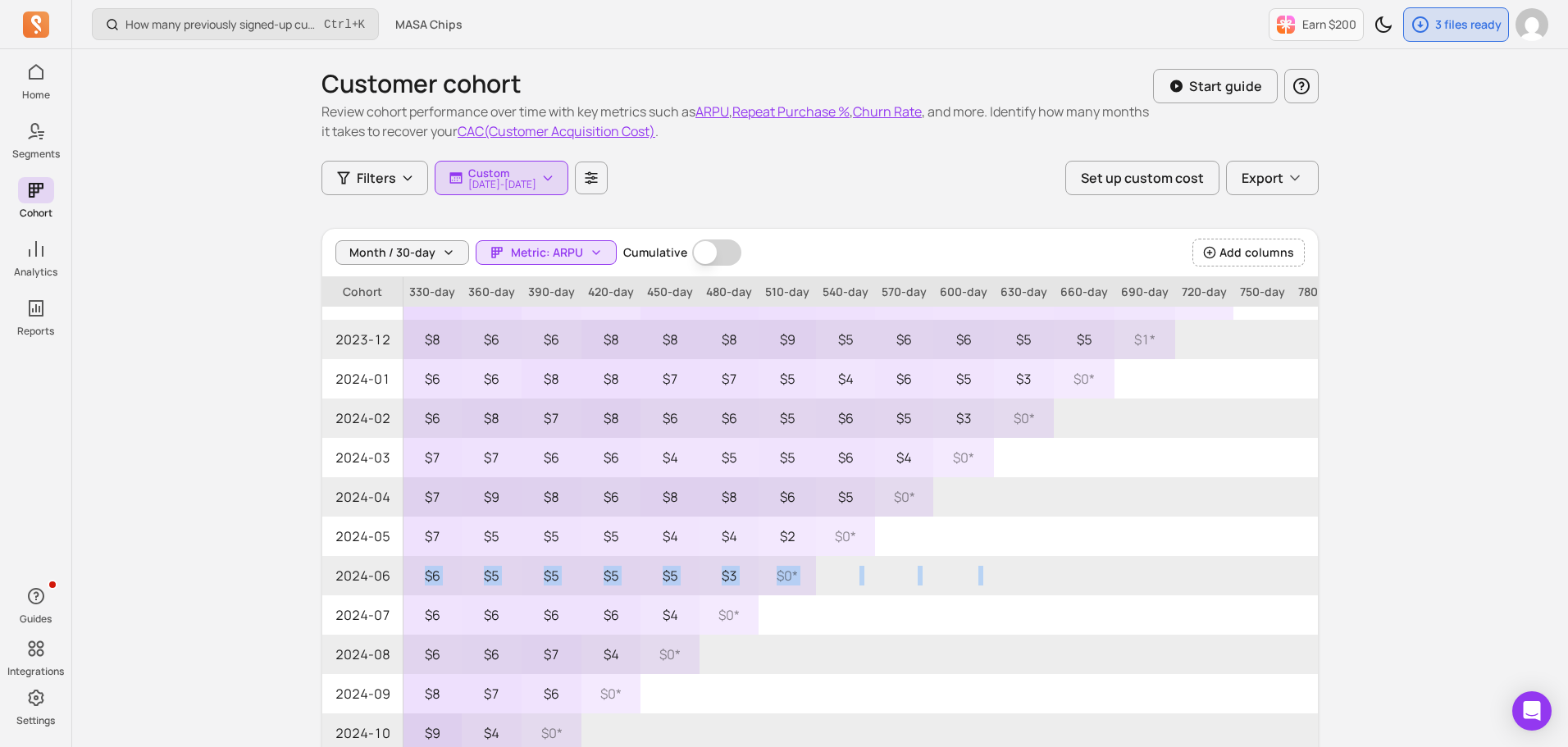
drag, startPoint x: 588, startPoint y: 562, endPoint x: 310, endPoint y: 566, distance: 278.0
click at [305, 566] on div "Customer cohort Review cohort performance over time with key metrics such as AR…" at bounding box center [820, 522] width 1050 height 947
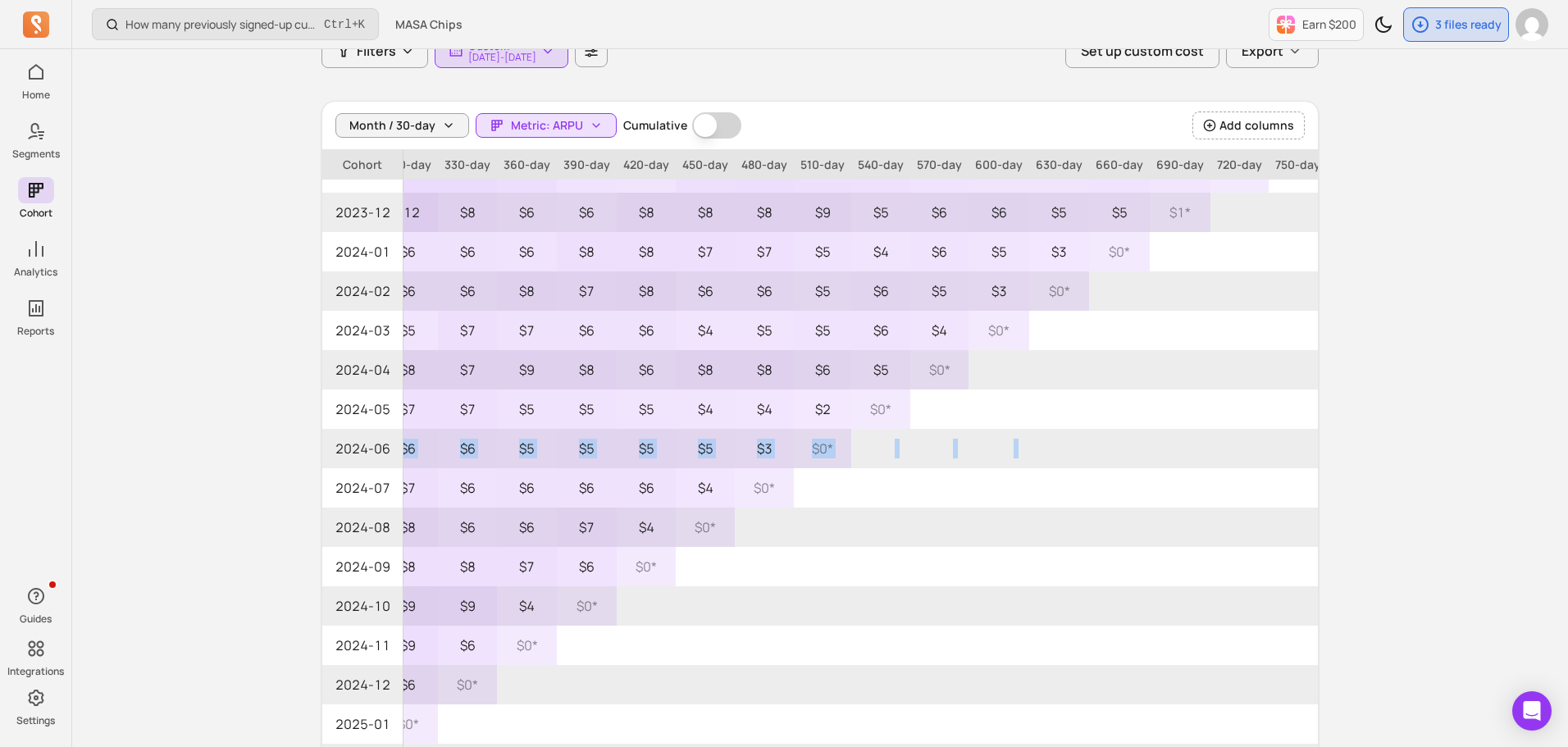
scroll to position [245, 0]
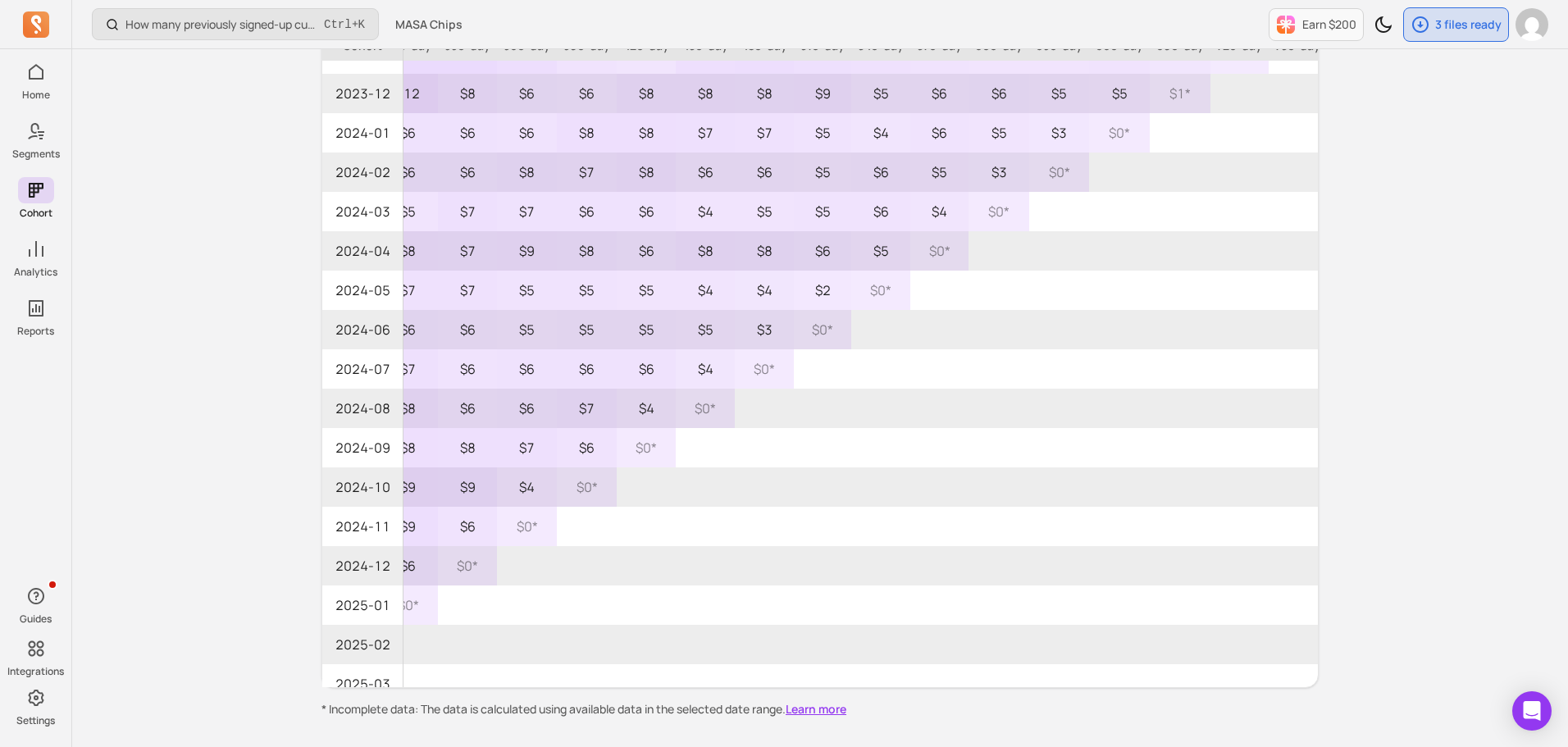
click at [1391, 416] on div "How many previously signed-up customers placed their first order this period? C…" at bounding box center [821, 280] width 1496 height 1052
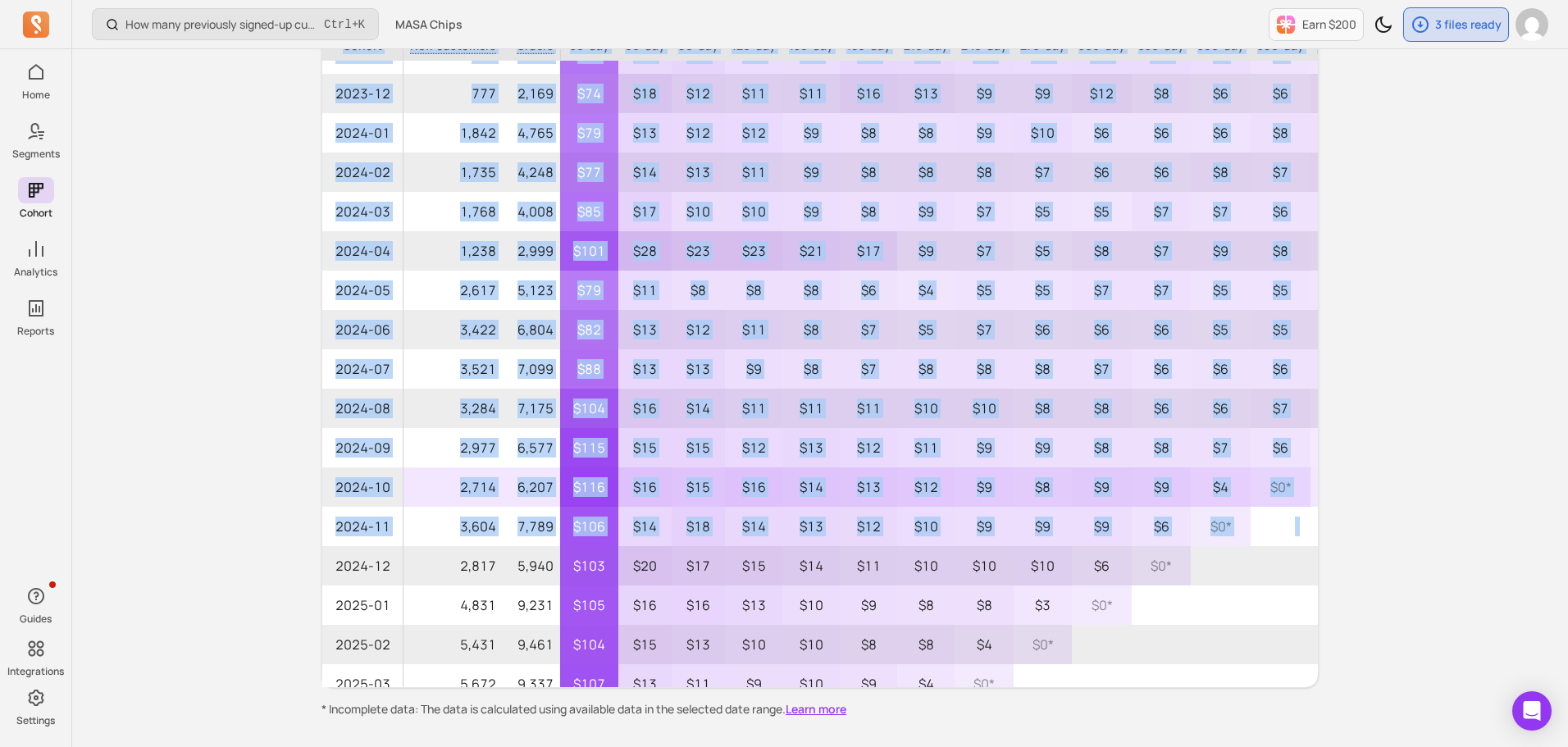
drag, startPoint x: 853, startPoint y: 522, endPoint x: 323, endPoint y: 497, distance: 530.6
click at [290, 495] on div "How many previously signed-up customers placed their first order this period? C…" at bounding box center [821, 280] width 1496 height 1052
click at [976, 493] on p "$9" at bounding box center [984, 486] width 59 height 39
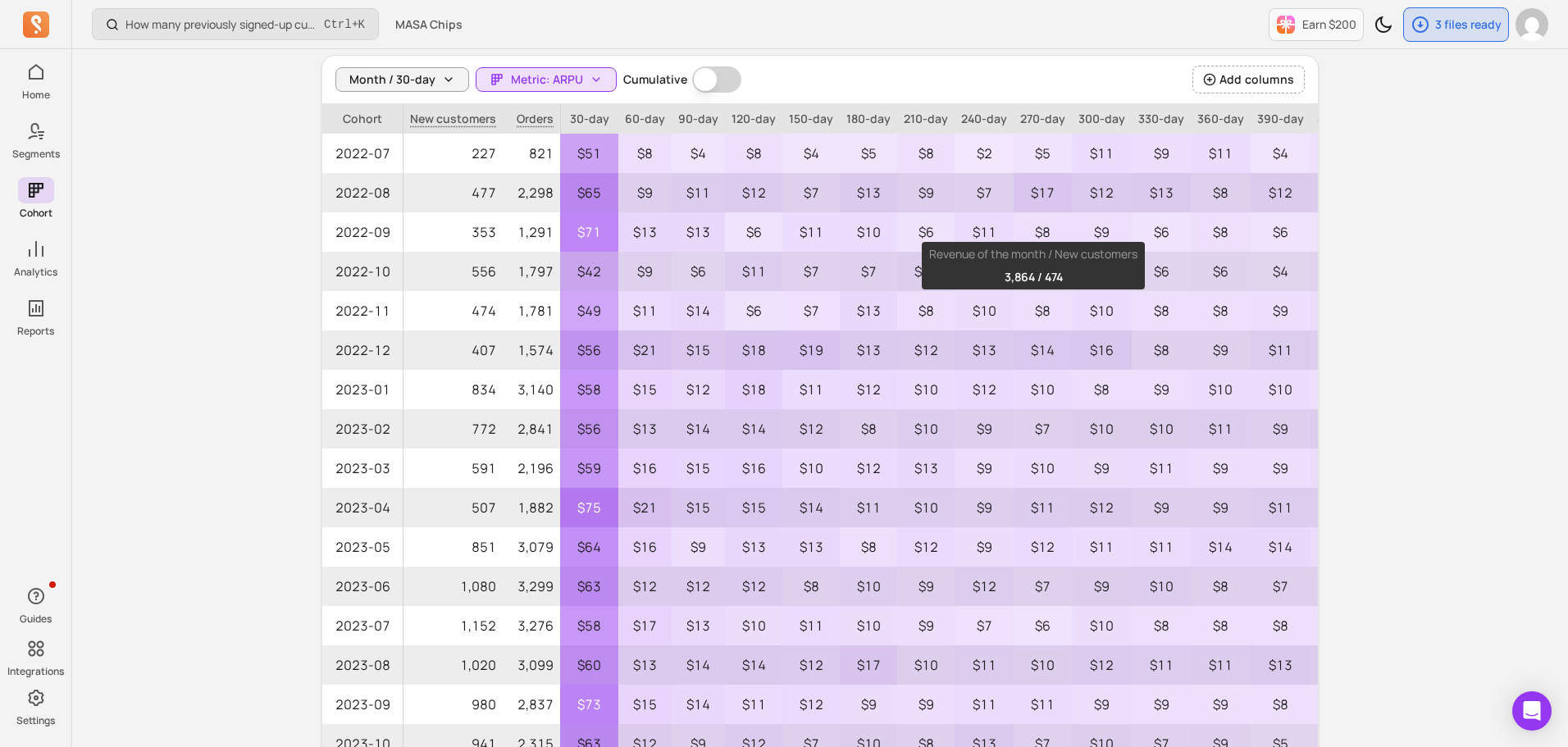
scroll to position [0, 0]
